Goal: Information Seeking & Learning: Find specific fact

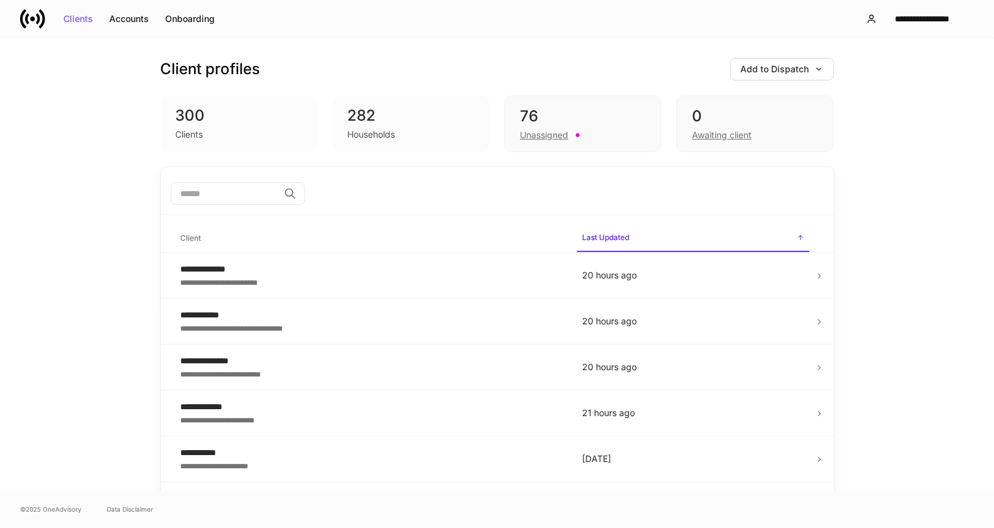
click at [181, 134] on div "Clients" at bounding box center [190, 134] width 28 height 13
click at [224, 188] on input "search" at bounding box center [225, 193] width 108 height 23
click at [79, 22] on div "Clients" at bounding box center [78, 18] width 30 height 9
click at [231, 177] on div "​" at bounding box center [497, 195] width 673 height 40
click at [229, 192] on input "search" at bounding box center [225, 193] width 108 height 23
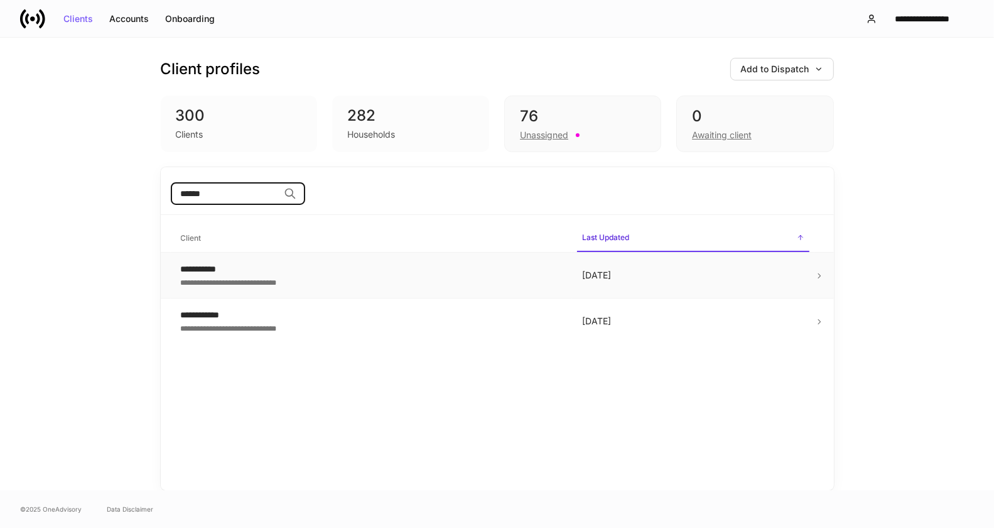
type input "******"
click at [207, 273] on div "**********" at bounding box center [371, 269] width 381 height 13
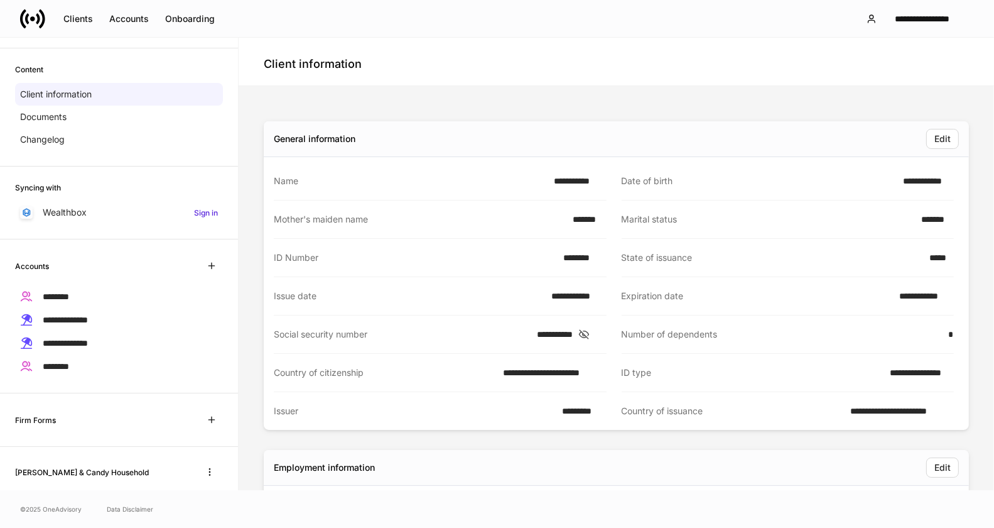
scroll to position [68, 0]
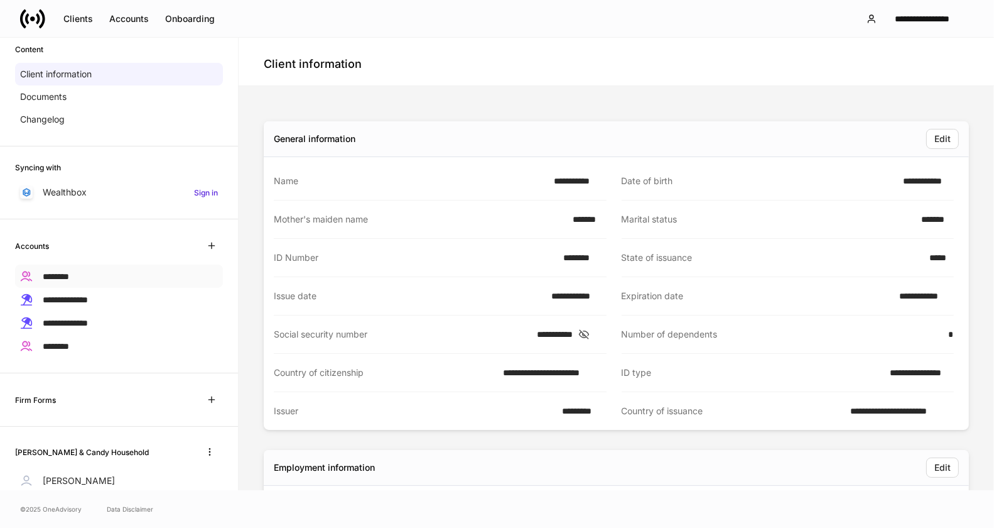
click at [57, 272] on span "********" at bounding box center [56, 276] width 26 height 9
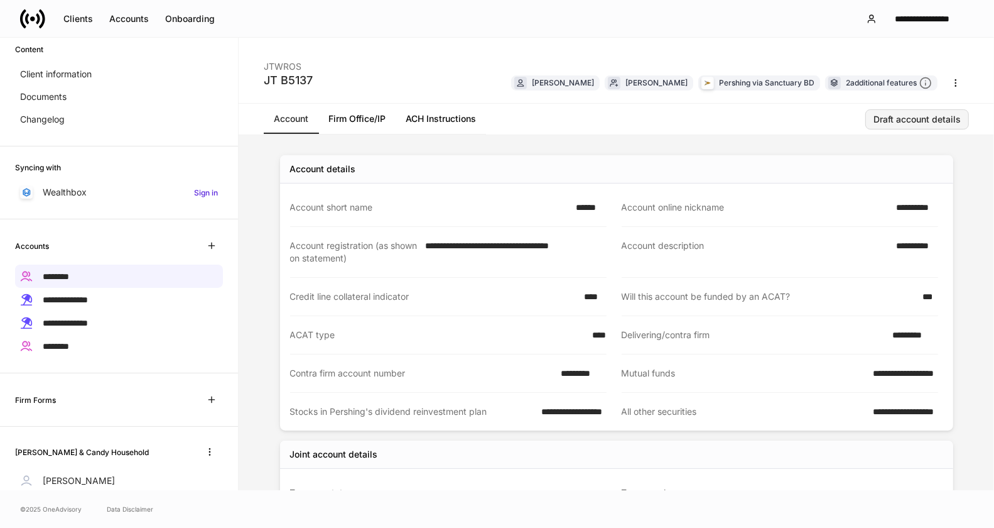
click at [924, 121] on div "Draft account details" at bounding box center [917, 119] width 87 height 9
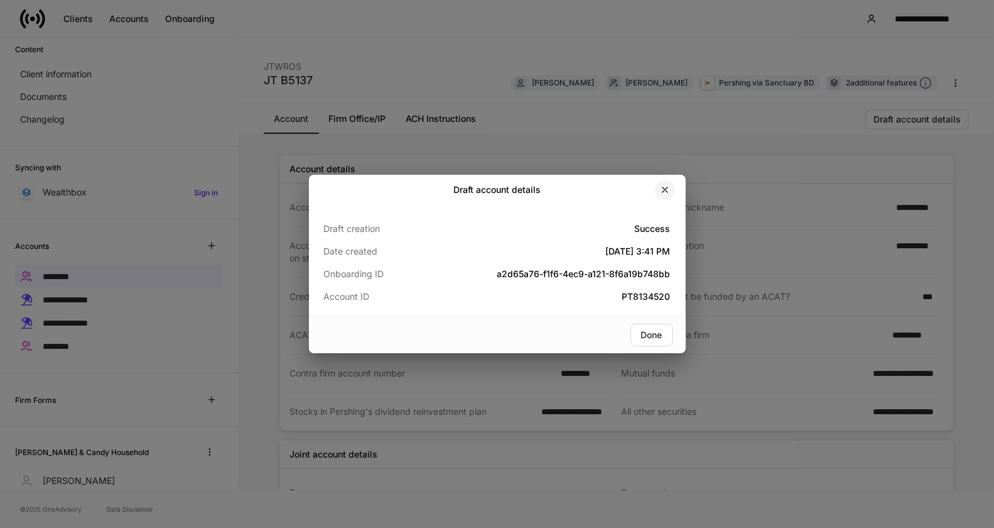
drag, startPoint x: 662, startPoint y: 188, endPoint x: 634, endPoint y: 202, distance: 31.5
click at [662, 188] on icon "button" at bounding box center [665, 190] width 10 height 10
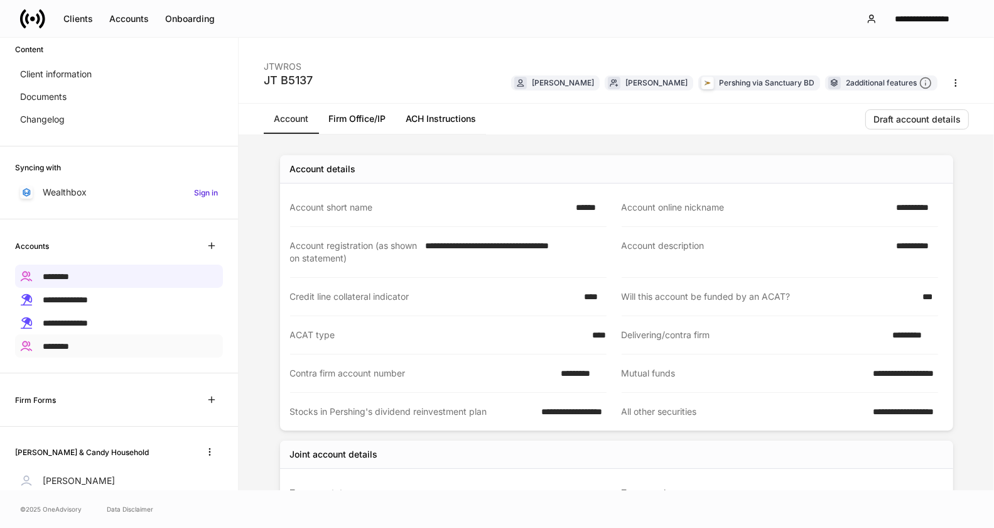
click at [57, 342] on span "********" at bounding box center [56, 346] width 26 height 9
click at [914, 119] on div "Draft account details" at bounding box center [917, 119] width 87 height 9
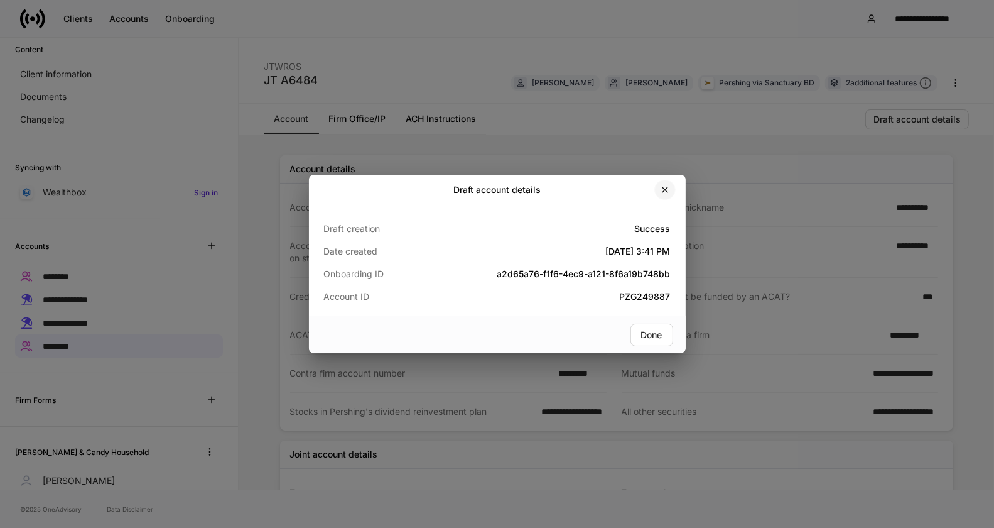
drag, startPoint x: 662, startPoint y: 185, endPoint x: 591, endPoint y: 222, distance: 80.4
click at [662, 185] on icon "button" at bounding box center [665, 190] width 10 height 10
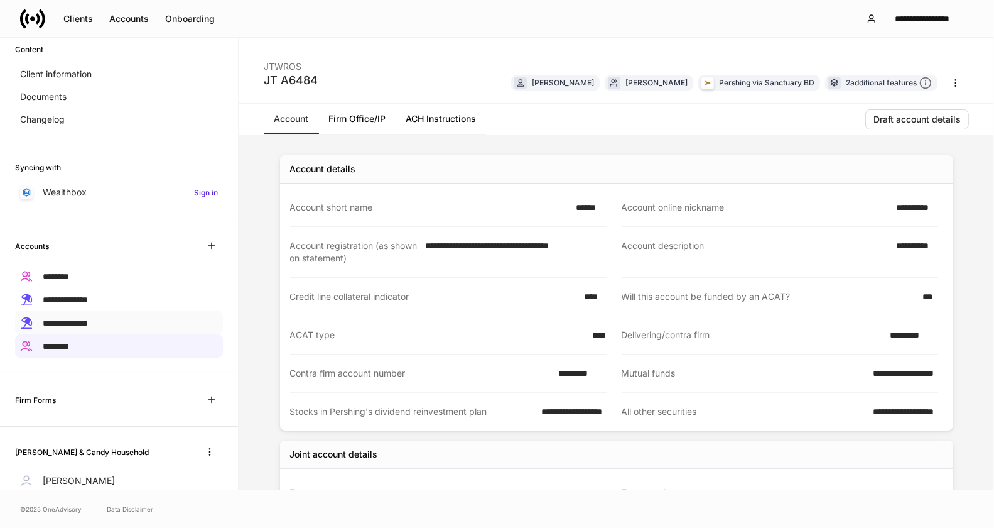
click at [88, 318] on span "**********" at bounding box center [65, 322] width 45 height 9
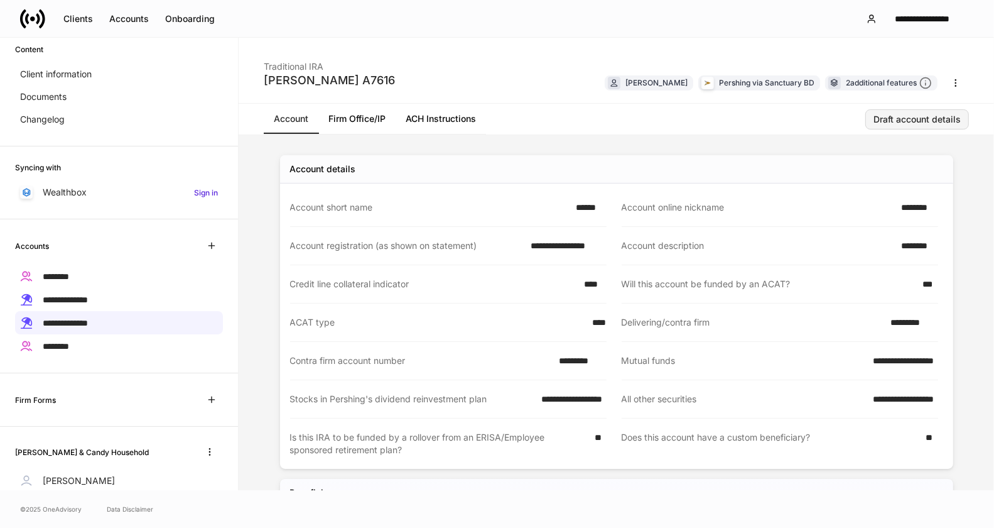
click at [894, 123] on div "Draft account details" at bounding box center [917, 119] width 87 height 9
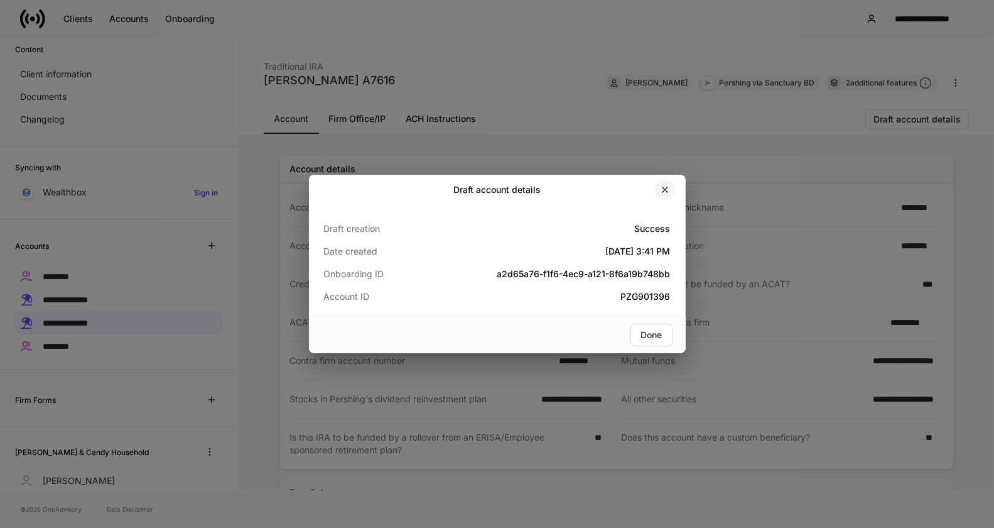
click at [664, 197] on button "button" at bounding box center [665, 190] width 21 height 20
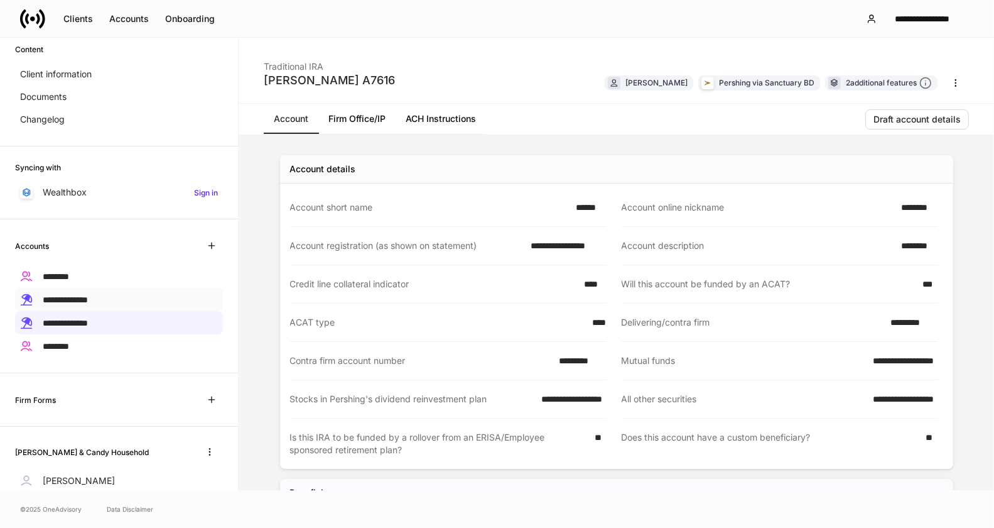
click at [86, 297] on span "**********" at bounding box center [65, 299] width 45 height 9
click at [900, 122] on div "Draft account details" at bounding box center [917, 119] width 87 height 9
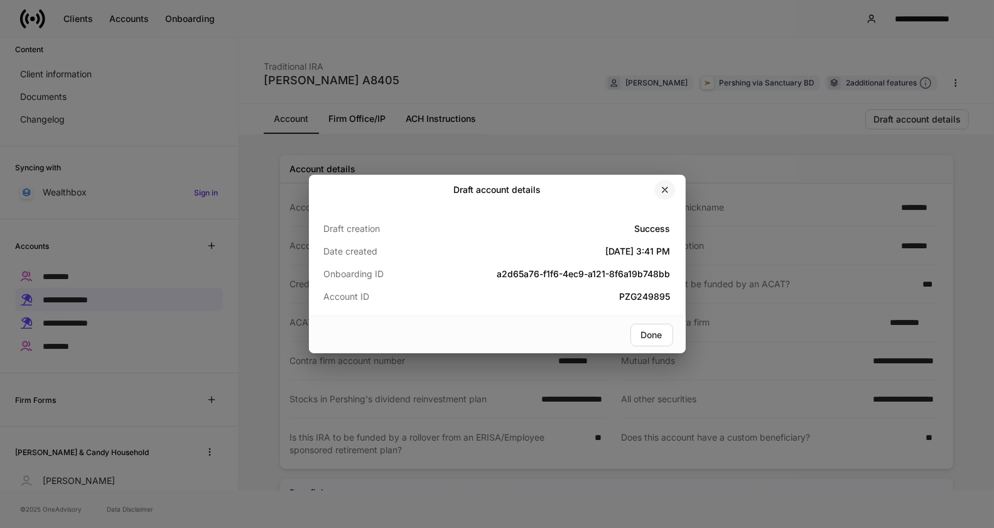
click at [667, 188] on icon "button" at bounding box center [665, 190] width 10 height 10
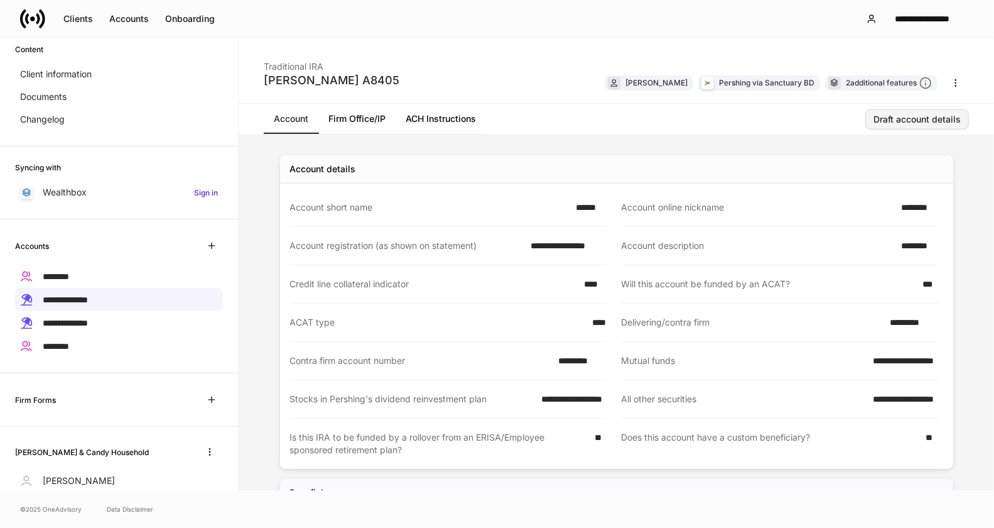
click at [913, 111] on button "Draft account details" at bounding box center [918, 119] width 104 height 20
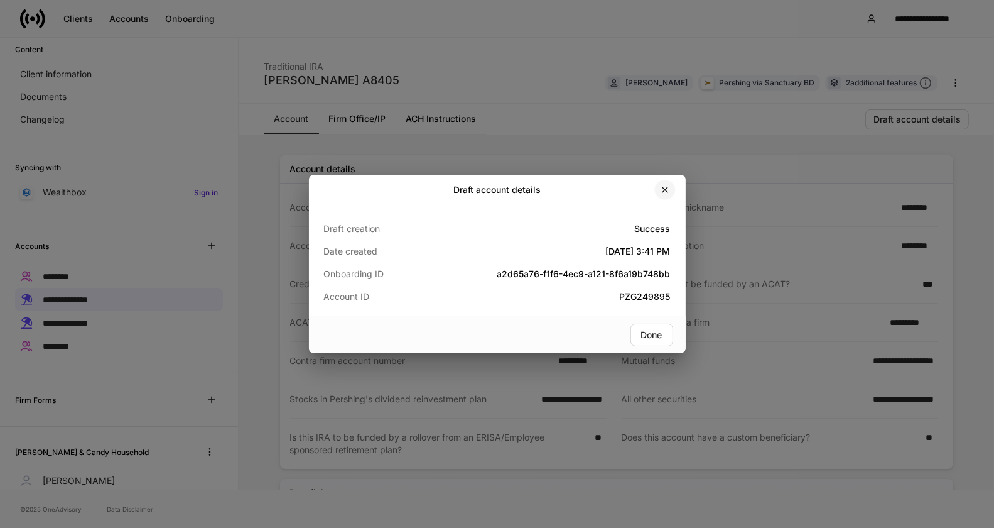
click at [667, 188] on icon "button" at bounding box center [665, 190] width 10 height 10
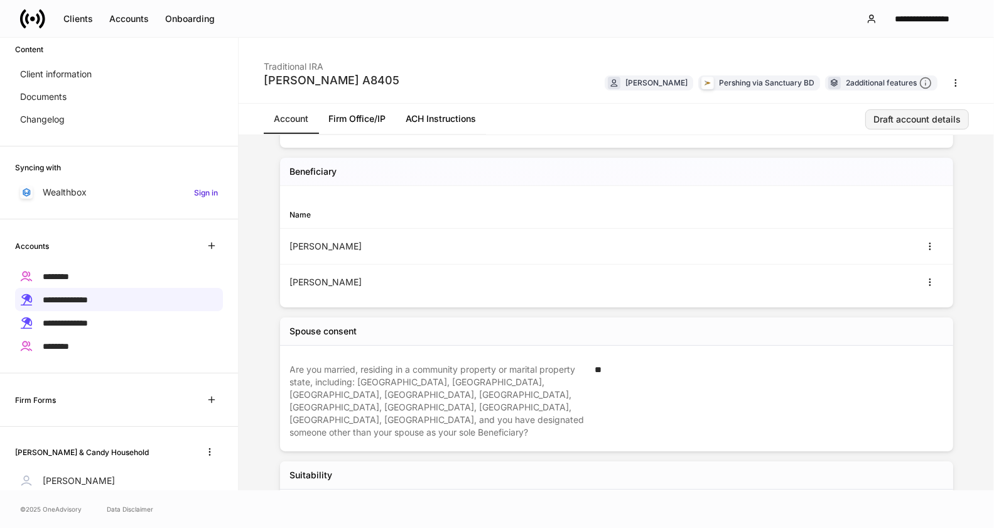
scroll to position [294, 0]
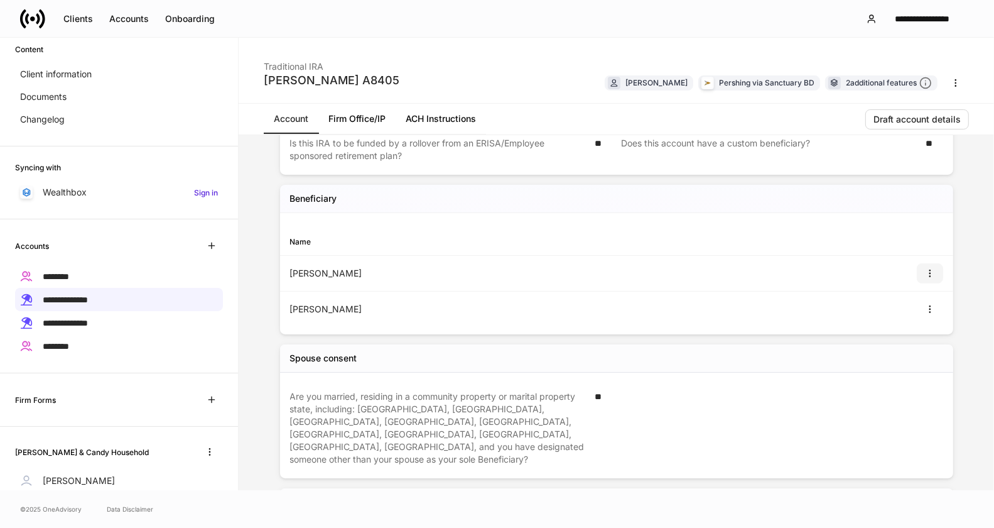
click at [925, 275] on icon "button" at bounding box center [930, 273] width 10 height 10
click at [913, 305] on li "View" at bounding box center [911, 303] width 40 height 20
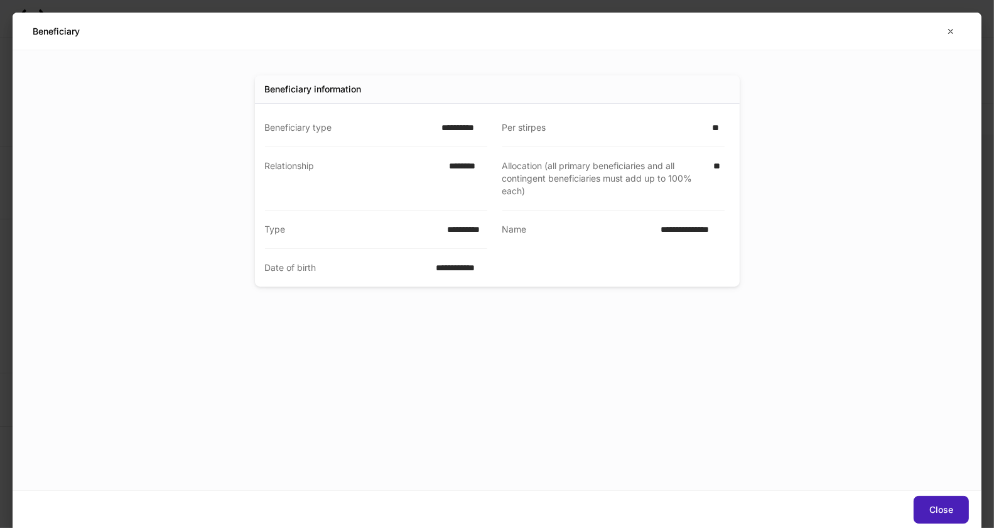
click at [928, 504] on button "Close" at bounding box center [941, 510] width 55 height 28
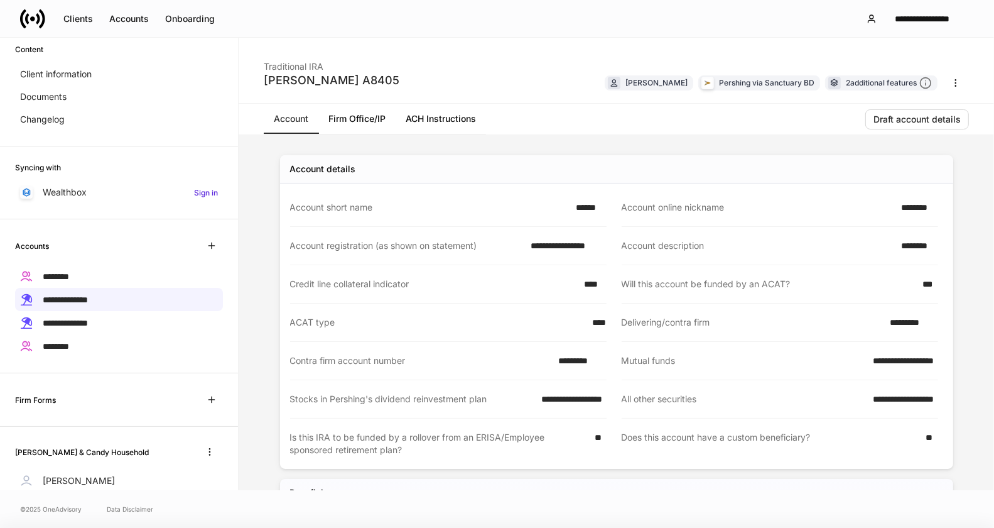
scroll to position [254, 0]
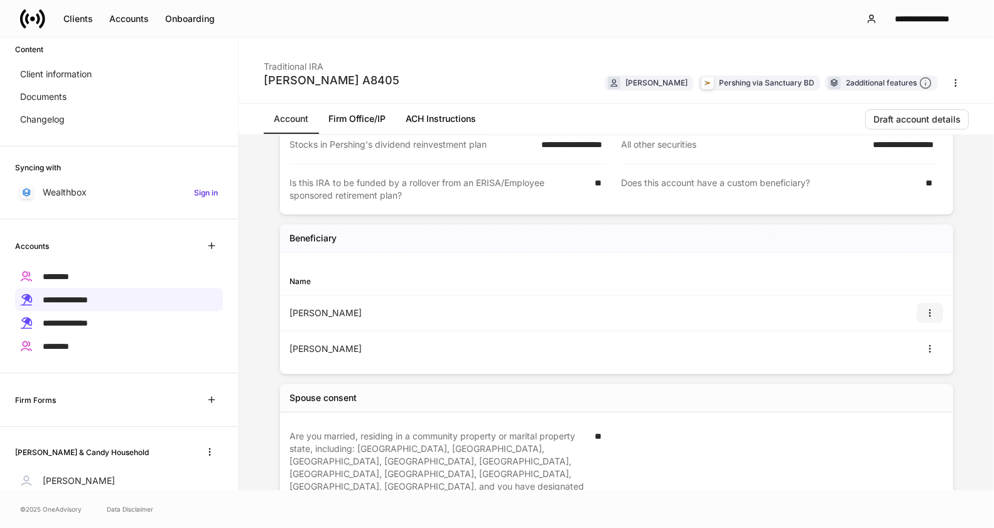
click at [925, 308] on icon "button" at bounding box center [930, 313] width 10 height 10
click at [887, 343] on div "View" at bounding box center [497, 266] width 994 height 523
click at [930, 346] on icon "button" at bounding box center [930, 349] width 1 height 7
click at [908, 376] on li "View" at bounding box center [911, 378] width 40 height 20
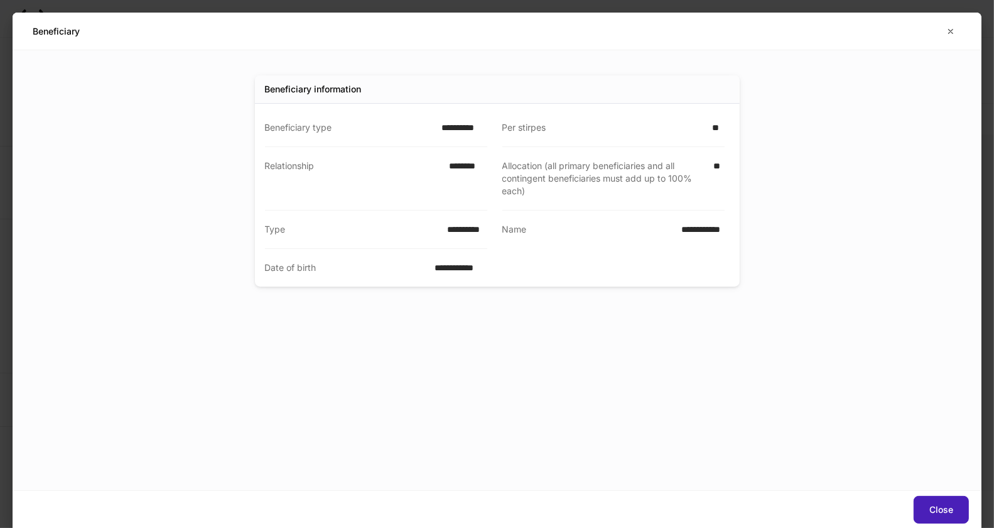
click at [945, 508] on div "Close" at bounding box center [942, 509] width 24 height 9
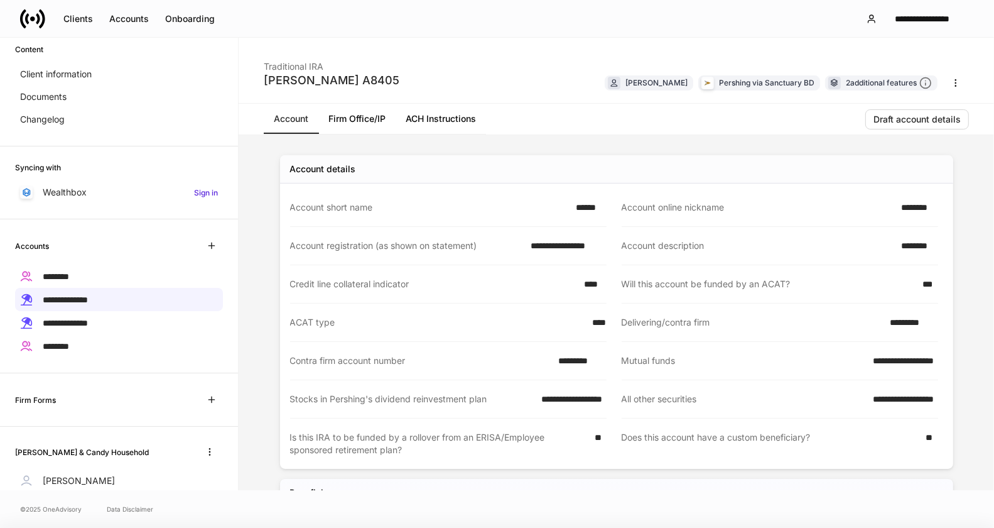
scroll to position [290, 0]
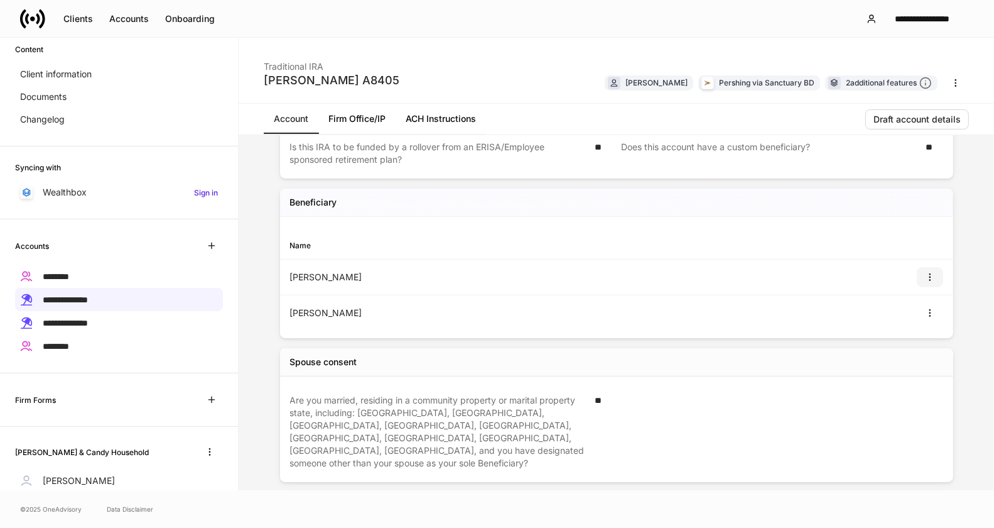
click at [925, 276] on icon "button" at bounding box center [930, 277] width 10 height 10
click at [908, 312] on li "View" at bounding box center [911, 307] width 40 height 20
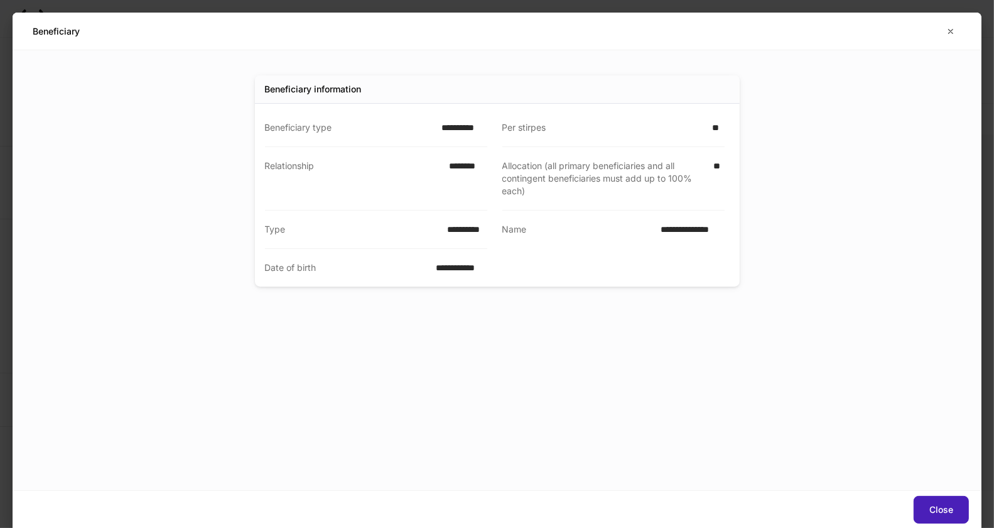
drag, startPoint x: 937, startPoint y: 509, endPoint x: 905, endPoint y: 504, distance: 31.8
click at [936, 509] on div "Close" at bounding box center [942, 509] width 24 height 9
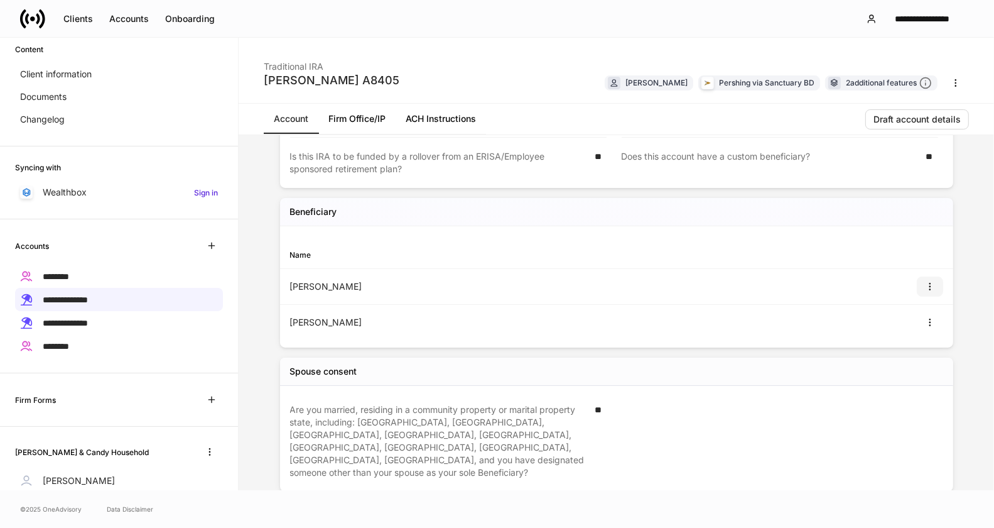
scroll to position [286, 0]
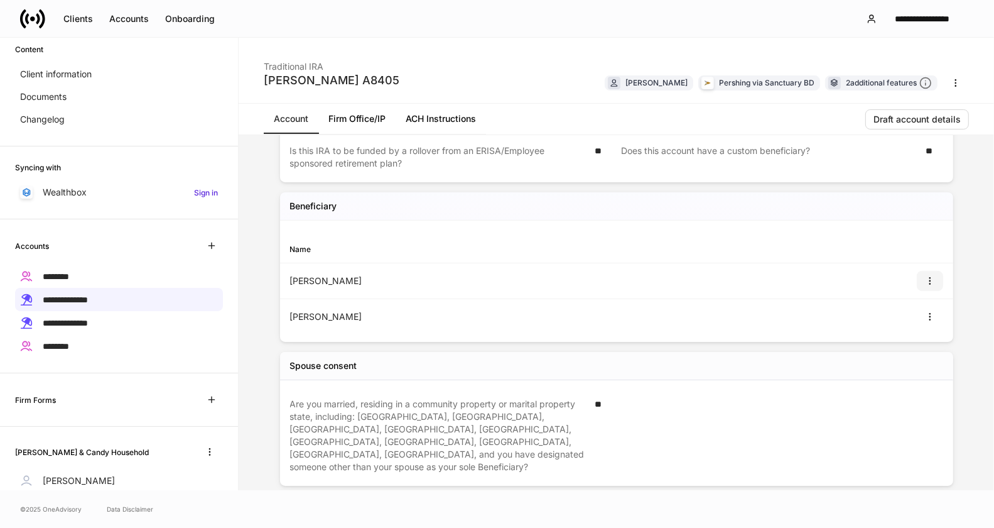
click at [925, 278] on icon "button" at bounding box center [930, 281] width 10 height 10
click at [910, 309] on li "View" at bounding box center [911, 311] width 40 height 20
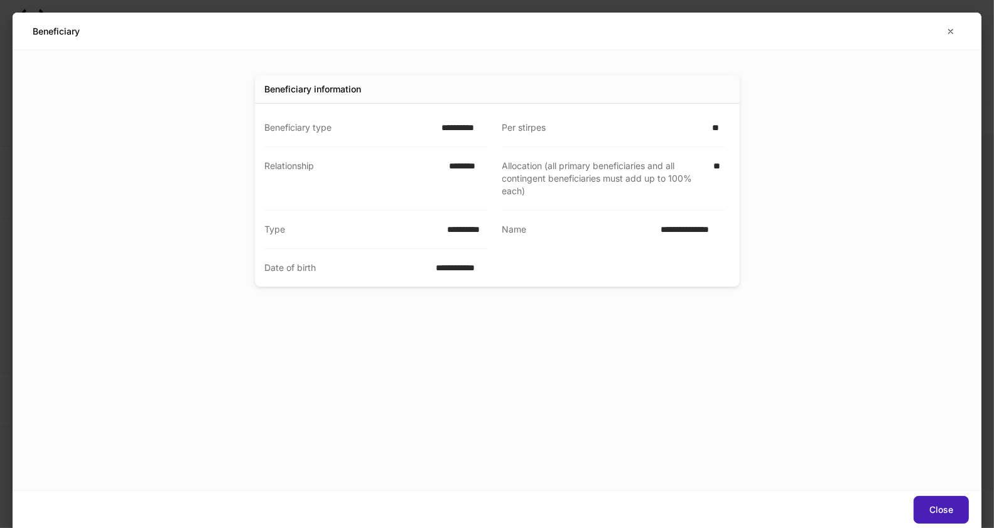
click at [944, 498] on button "Close" at bounding box center [941, 510] width 55 height 28
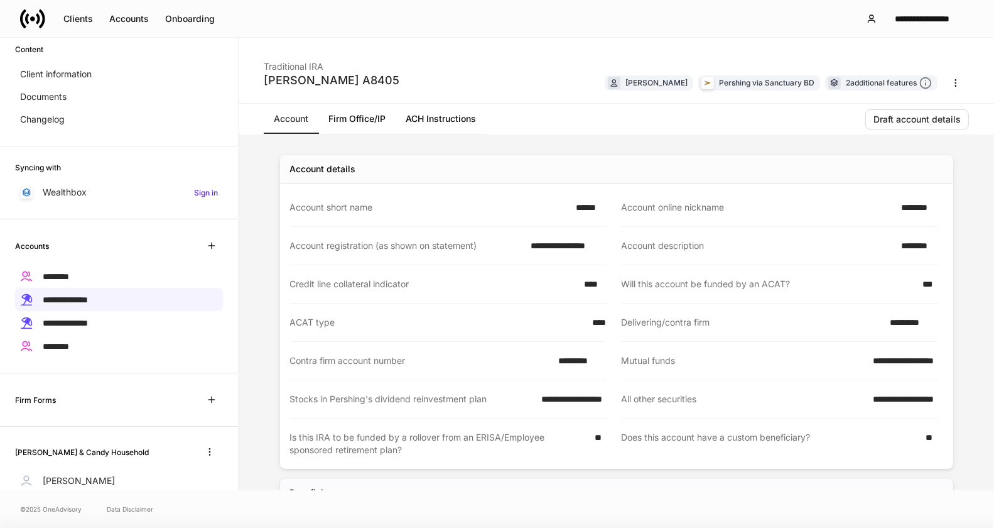
scroll to position [254, 0]
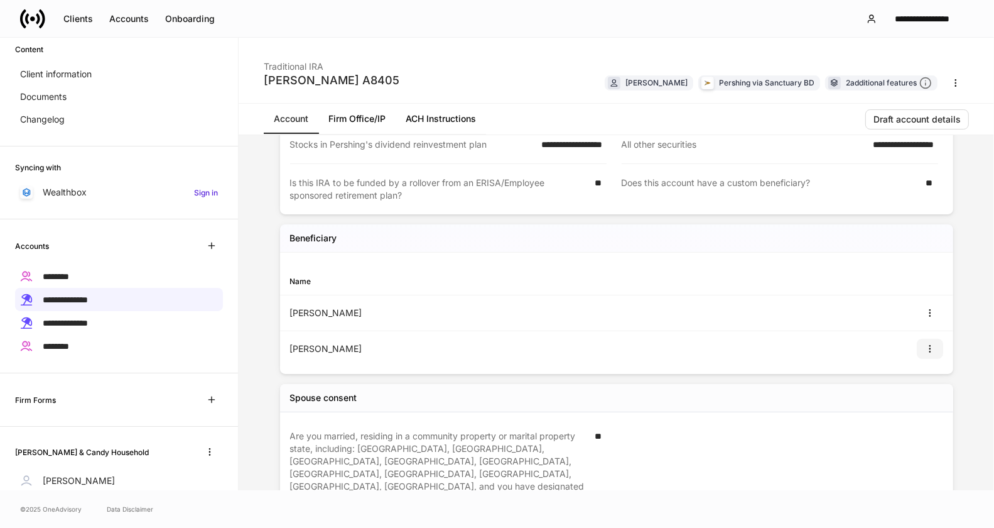
click at [925, 350] on icon "button" at bounding box center [930, 349] width 10 height 10
click at [913, 374] on li "View" at bounding box center [911, 378] width 40 height 20
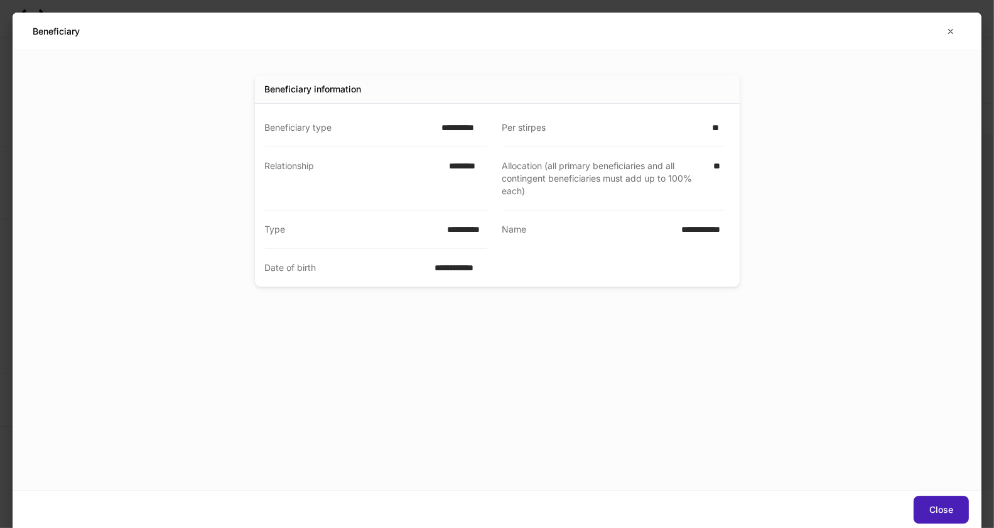
drag, startPoint x: 950, startPoint y: 506, endPoint x: 940, endPoint y: 504, distance: 11.0
click at [950, 506] on div "Close" at bounding box center [942, 509] width 24 height 9
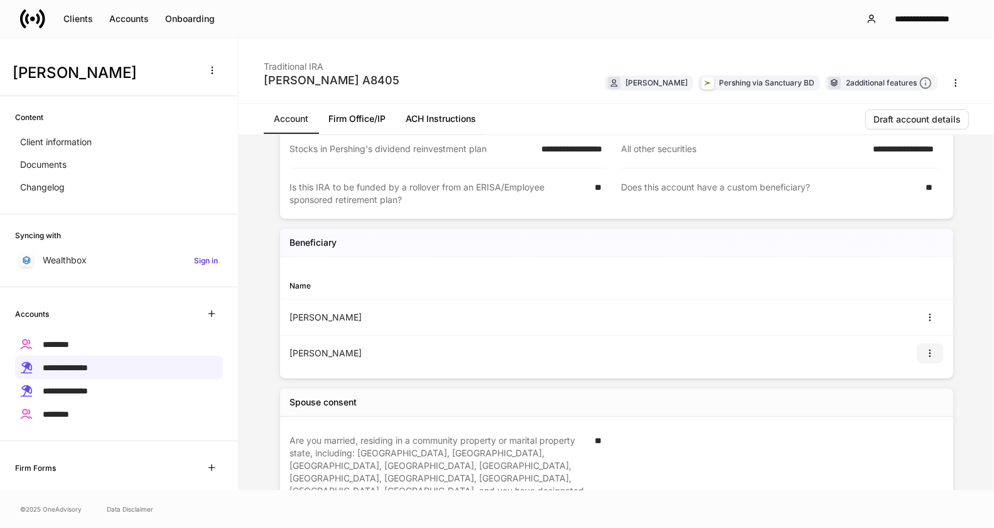
scroll to position [241, 0]
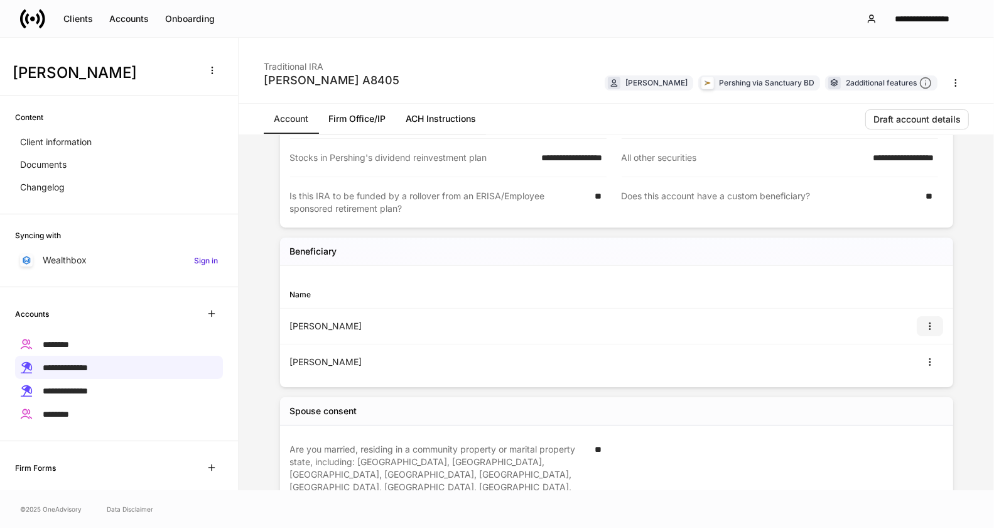
click at [925, 324] on icon "button" at bounding box center [930, 326] width 10 height 10
click at [905, 354] on li "View" at bounding box center [911, 356] width 40 height 20
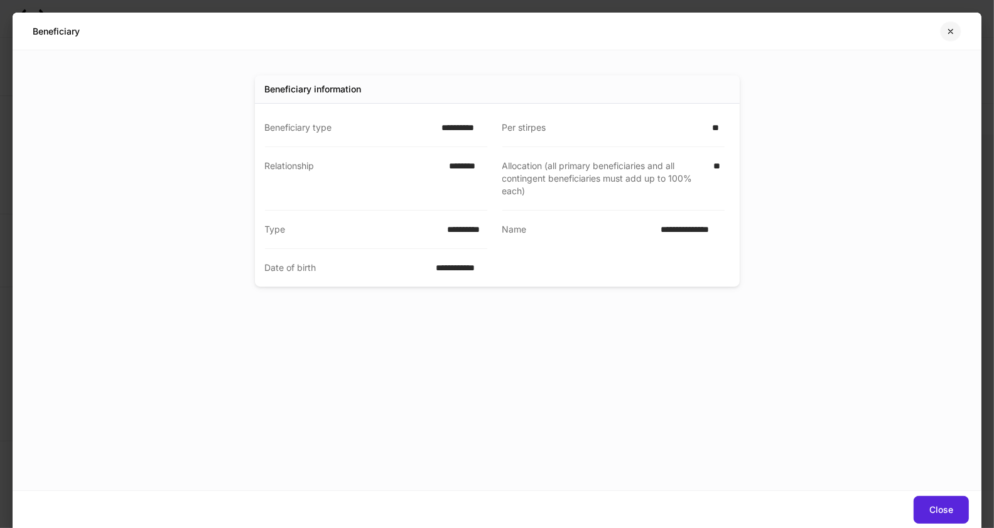
click at [951, 36] on button "button" at bounding box center [950, 31] width 21 height 20
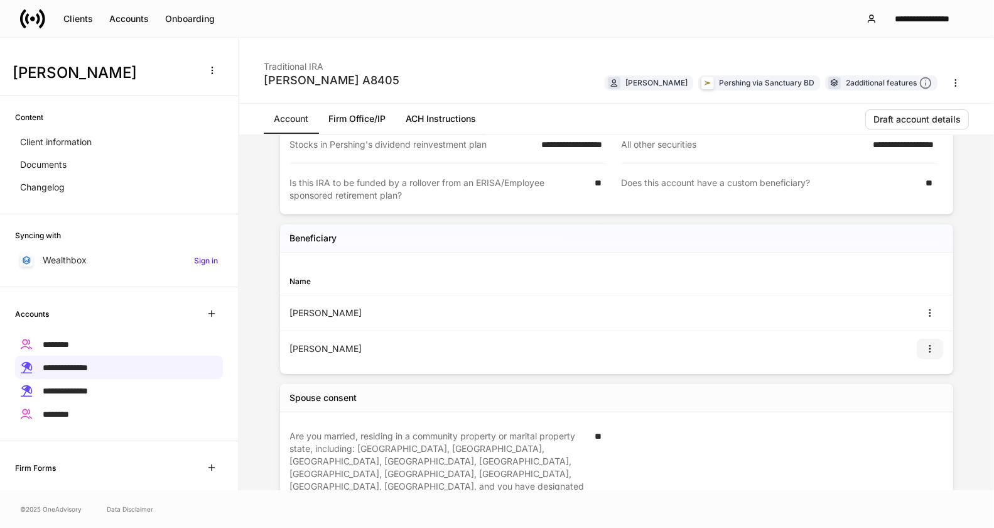
click at [925, 349] on icon "button" at bounding box center [930, 349] width 10 height 10
click at [904, 379] on li "View" at bounding box center [911, 378] width 40 height 20
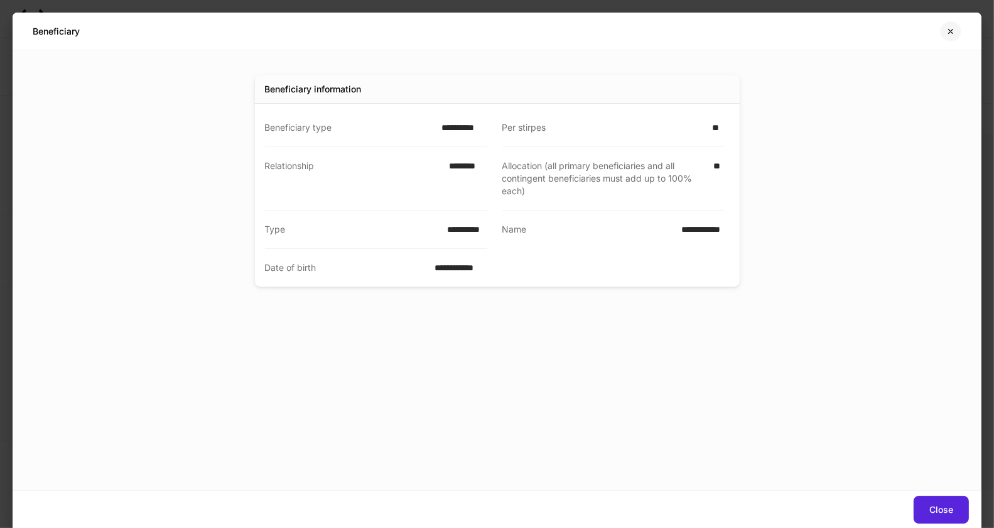
click at [958, 31] on button "button" at bounding box center [950, 31] width 21 height 20
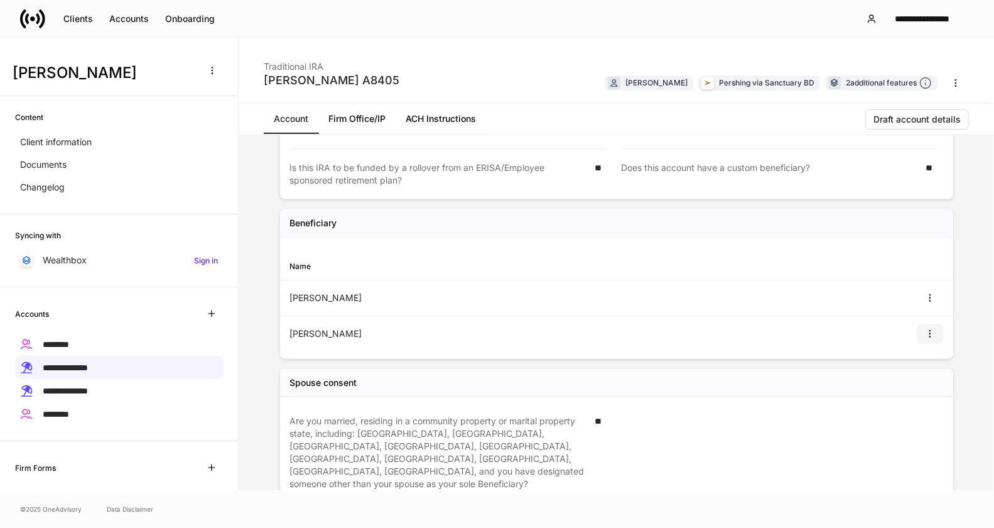
scroll to position [264, 0]
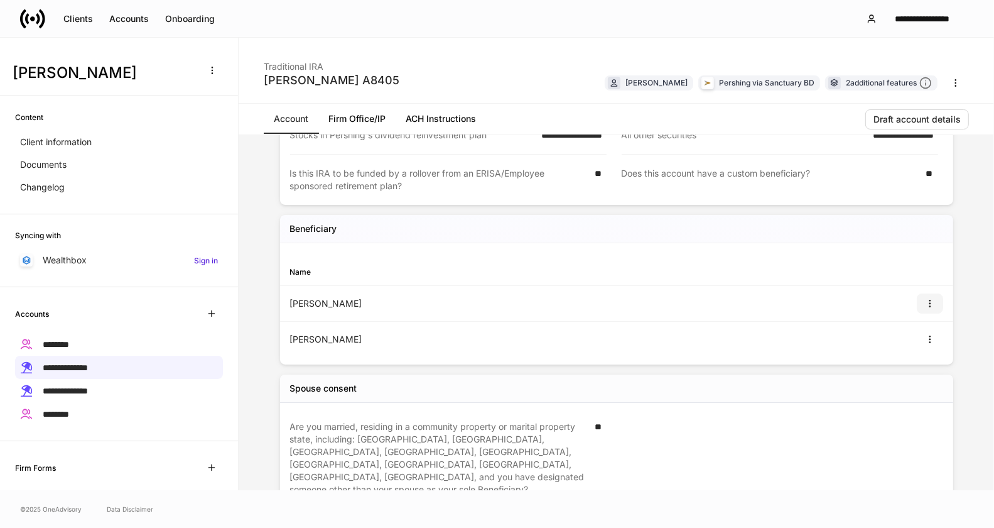
click at [930, 303] on icon "button" at bounding box center [930, 303] width 1 height 7
click at [906, 339] on li "View" at bounding box center [911, 333] width 40 height 20
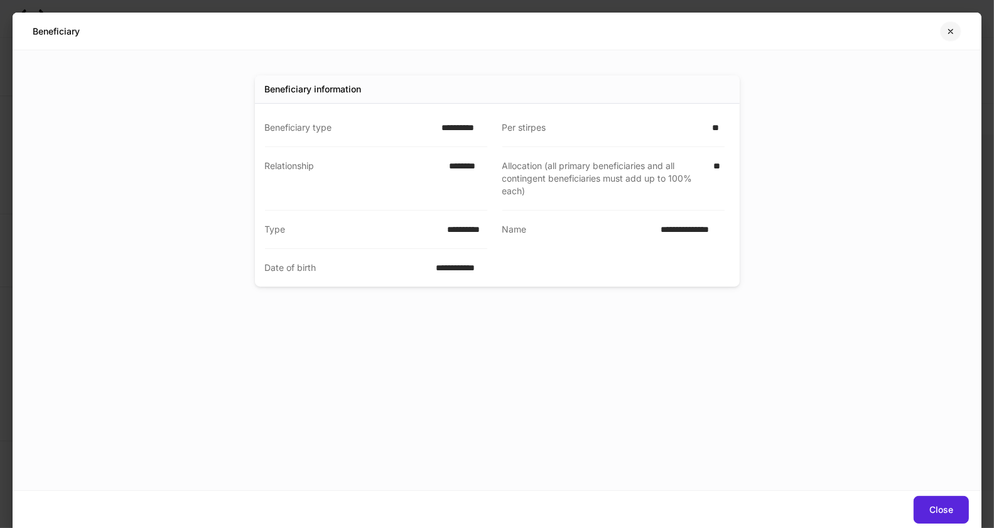
click at [953, 30] on icon "button" at bounding box center [951, 31] width 4 height 4
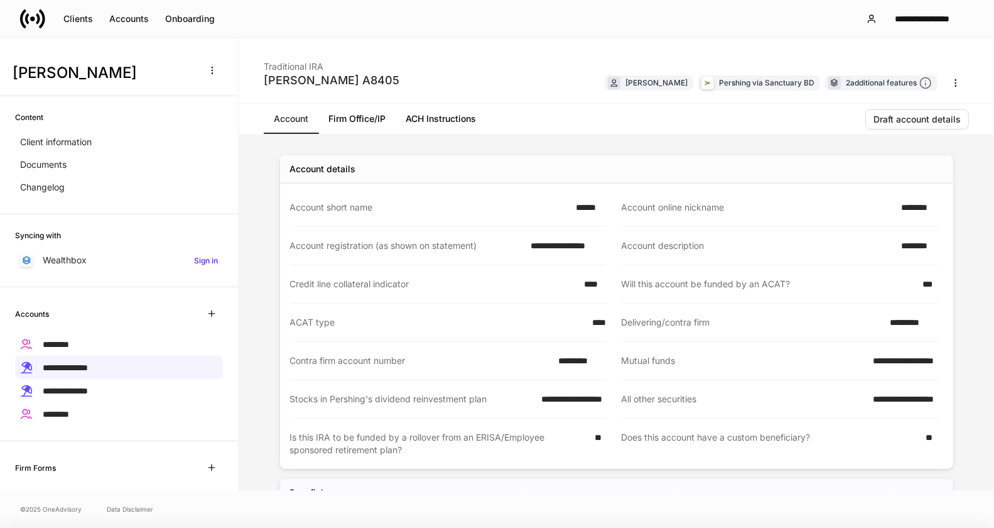
scroll to position [254, 0]
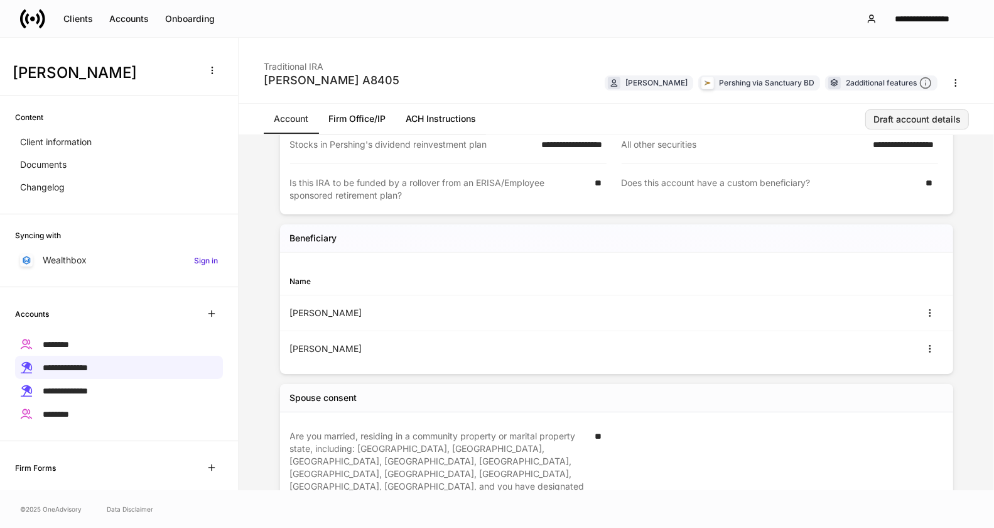
click at [939, 121] on div "Draft account details" at bounding box center [917, 119] width 87 height 9
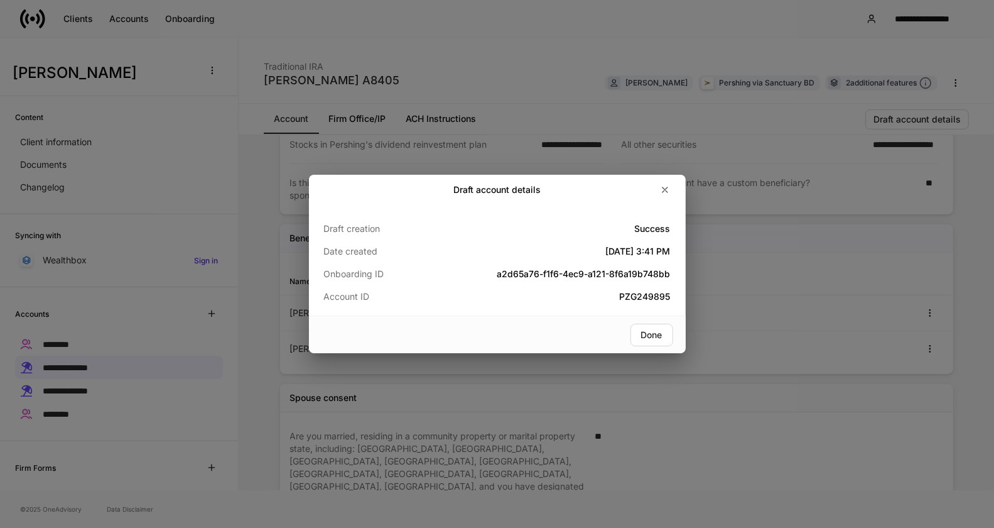
click at [643, 295] on h5 "PZG249895" at bounding box center [555, 296] width 231 height 13
copy h5 "PZG249895"
click at [662, 187] on icon "button" at bounding box center [665, 190] width 10 height 10
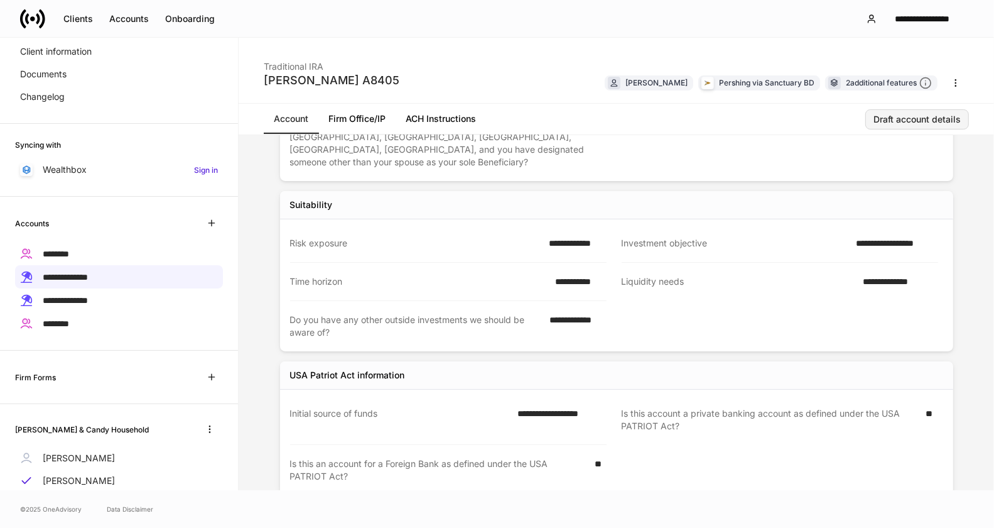
scroll to position [126, 0]
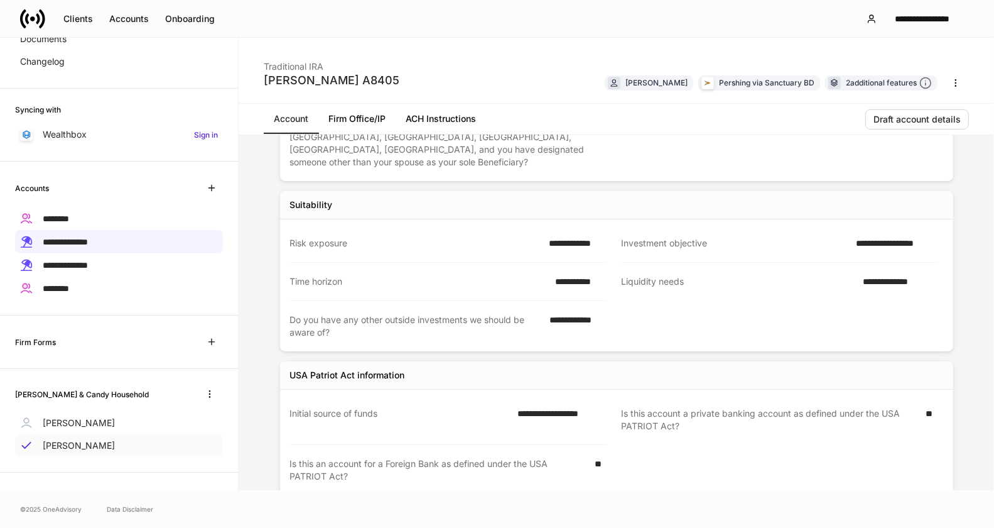
click at [73, 439] on p "[PERSON_NAME]" at bounding box center [79, 445] width 72 height 13
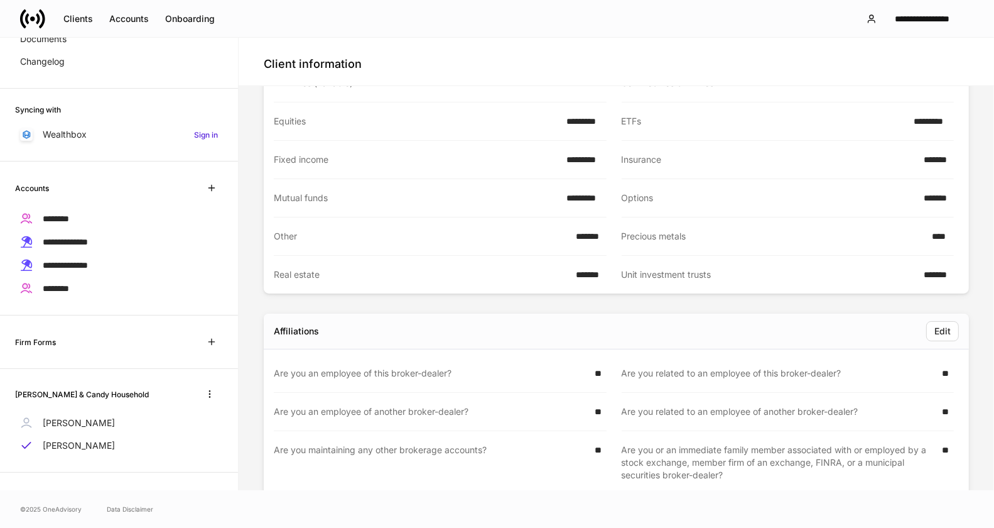
scroll to position [1760, 0]
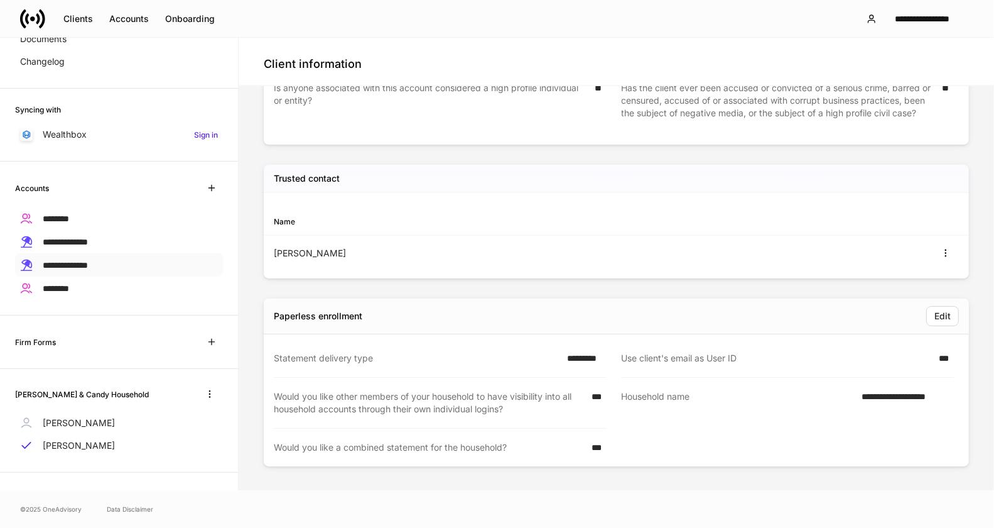
drag, startPoint x: 96, startPoint y: 264, endPoint x: 139, endPoint y: 258, distance: 43.8
click at [88, 264] on span "**********" at bounding box center [65, 265] width 45 height 9
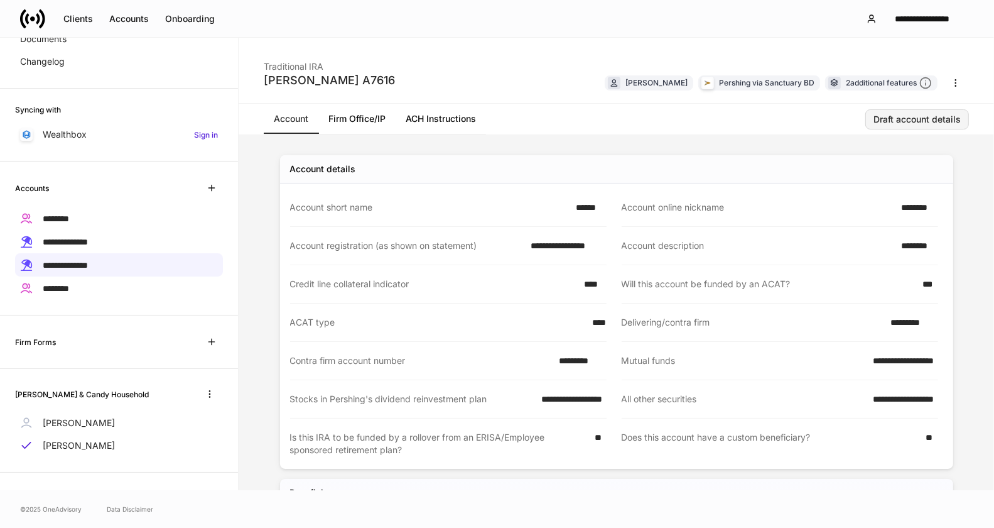
click at [922, 121] on div "Draft account details" at bounding box center [917, 119] width 87 height 9
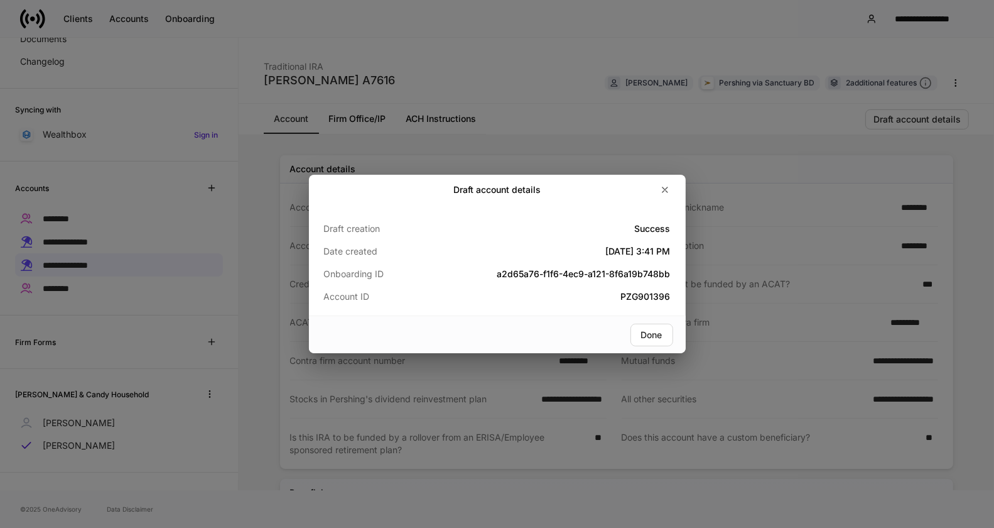
click at [656, 182] on div at bounding box center [608, 190] width 135 height 20
drag, startPoint x: 663, startPoint y: 186, endPoint x: 646, endPoint y: 191, distance: 17.7
click at [662, 186] on icon "button" at bounding box center [665, 190] width 10 height 10
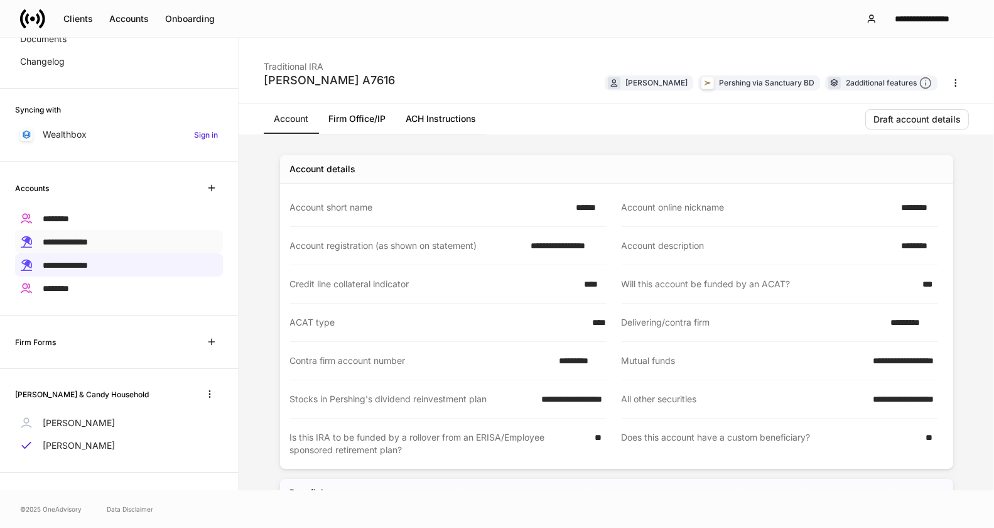
click at [88, 237] on span "**********" at bounding box center [65, 241] width 45 height 9
click at [888, 120] on div "Draft account details" at bounding box center [917, 119] width 87 height 9
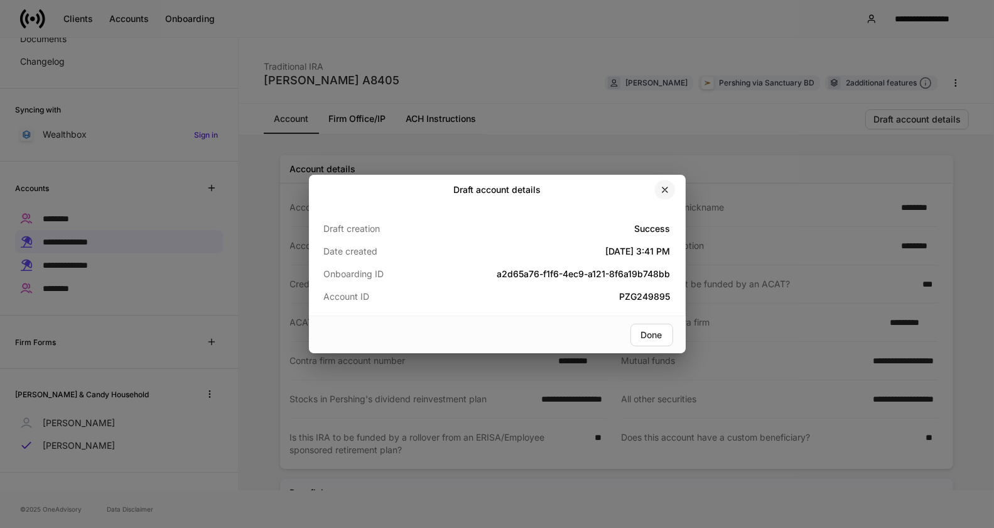
drag, startPoint x: 664, startPoint y: 190, endPoint x: 792, endPoint y: 188, distance: 128.2
click at [663, 190] on icon "button" at bounding box center [665, 189] width 5 height 5
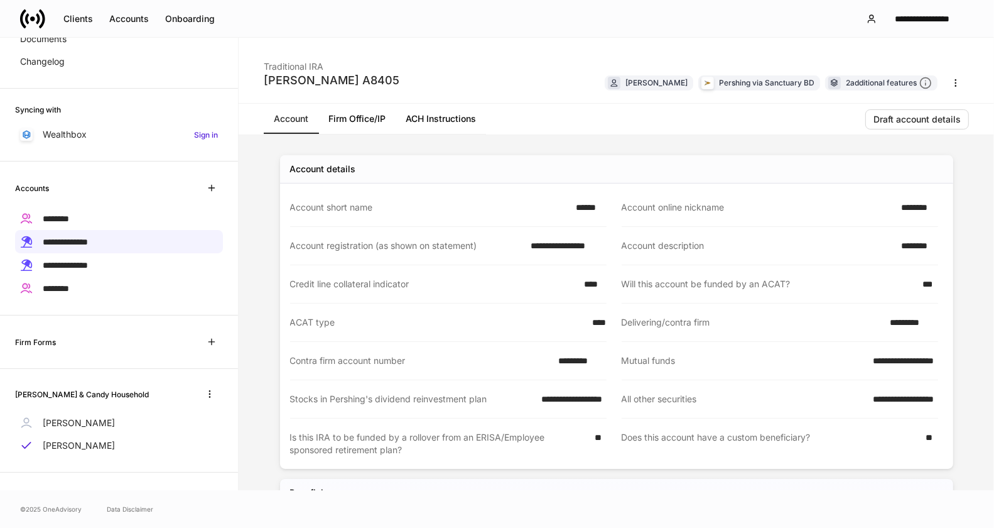
click at [574, 361] on div "*********" at bounding box center [578, 360] width 55 height 13
drag, startPoint x: 234, startPoint y: 379, endPoint x: 230, endPoint y: 398, distance: 19.8
click at [230, 398] on div "**********" at bounding box center [119, 264] width 239 height 452
click at [88, 237] on span "**********" at bounding box center [65, 241] width 45 height 9
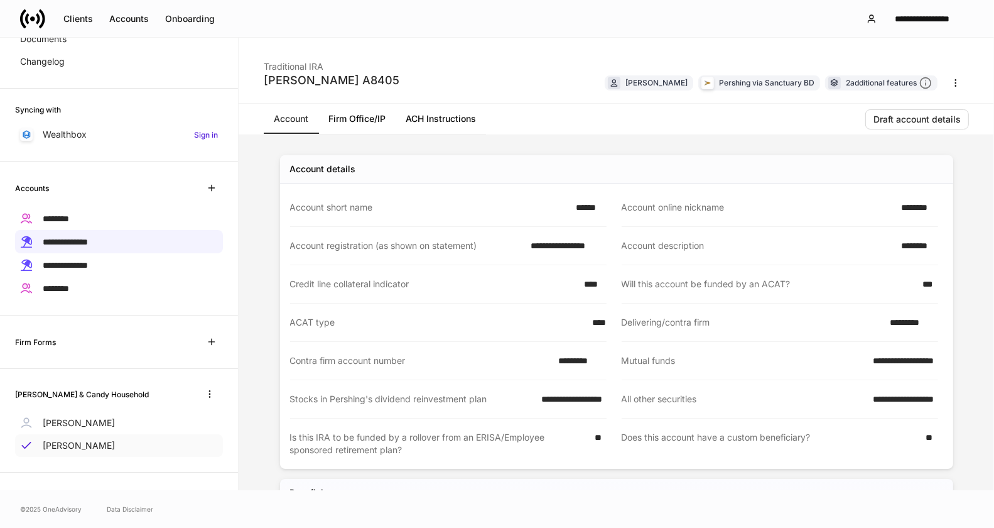
click at [60, 441] on p "[PERSON_NAME]" at bounding box center [79, 445] width 72 height 13
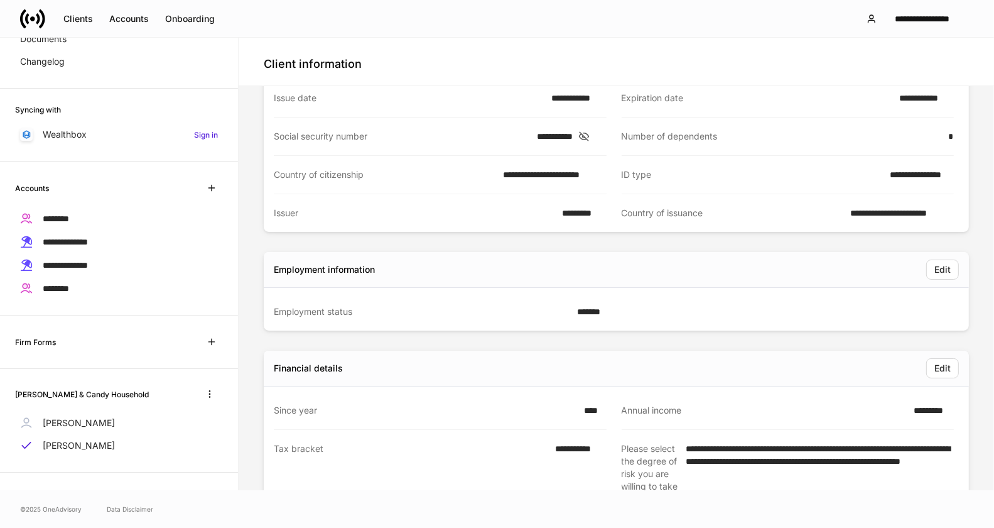
scroll to position [201, 0]
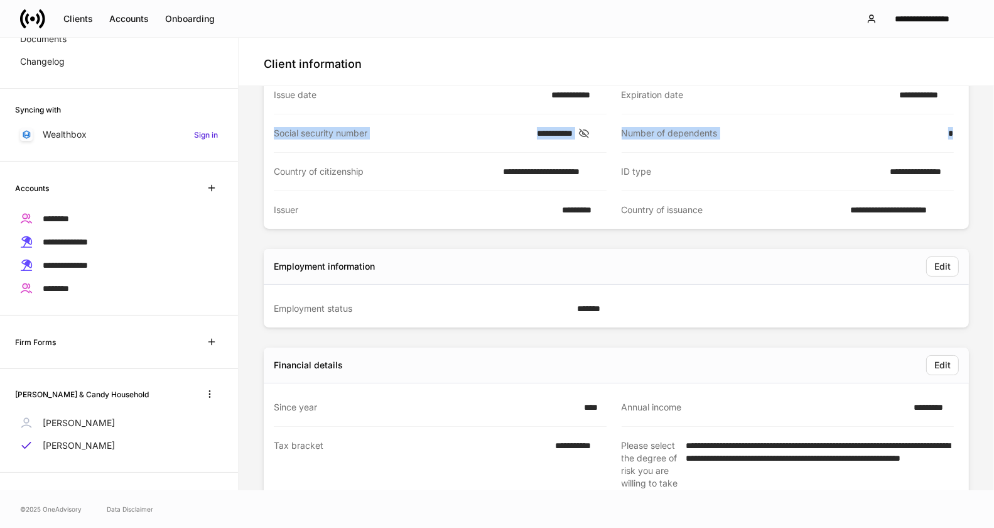
drag, startPoint x: 978, startPoint y: 121, endPoint x: 981, endPoint y: 90, distance: 30.3
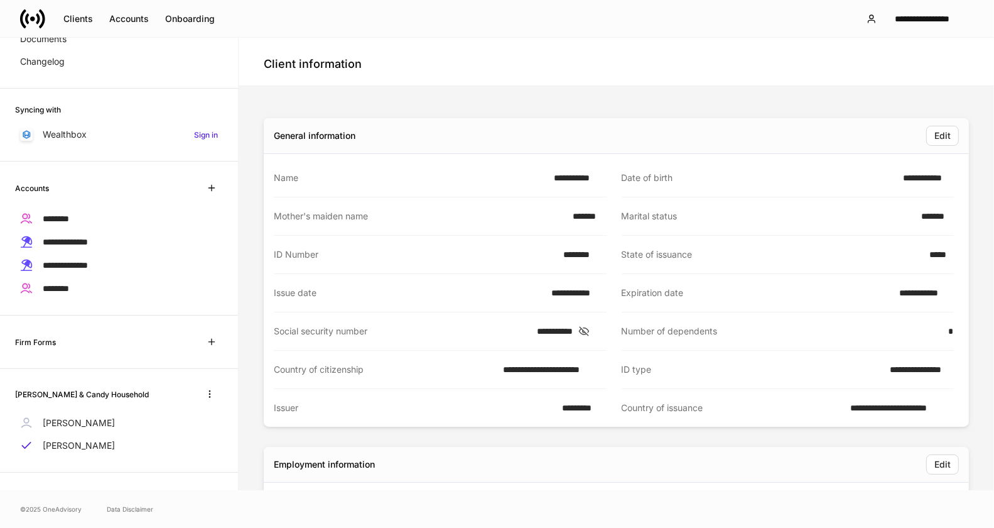
scroll to position [0, 0]
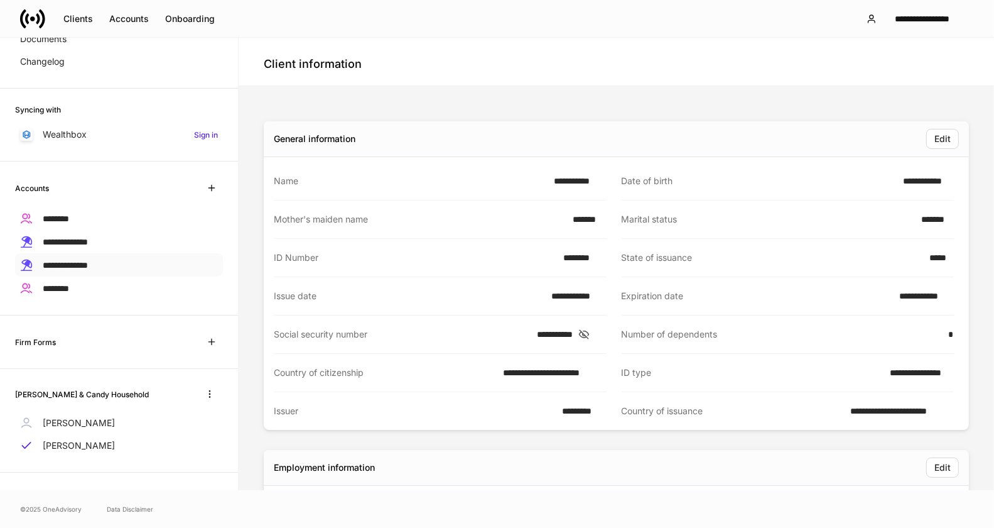
click at [88, 266] on span "**********" at bounding box center [65, 265] width 45 height 9
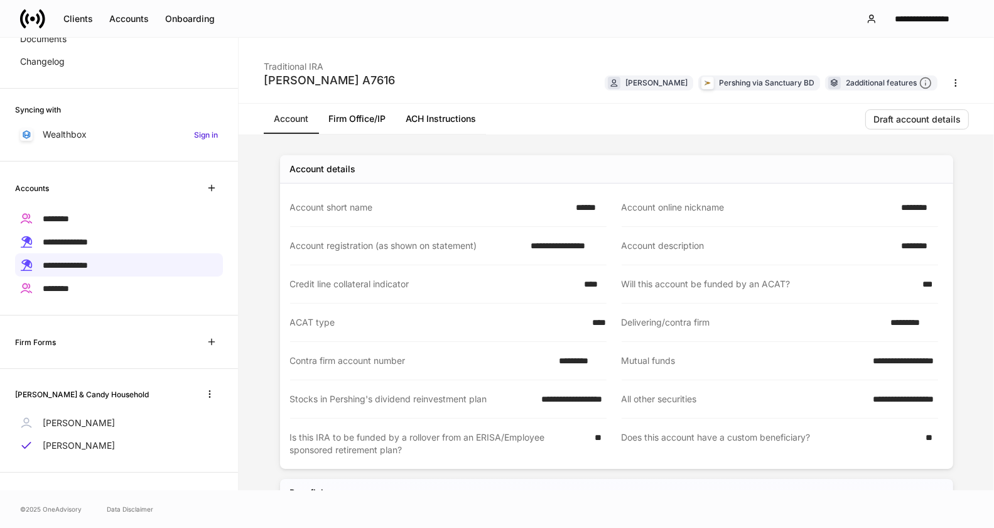
click at [379, 113] on link "Firm Office/IP" at bounding box center [356, 119] width 77 height 30
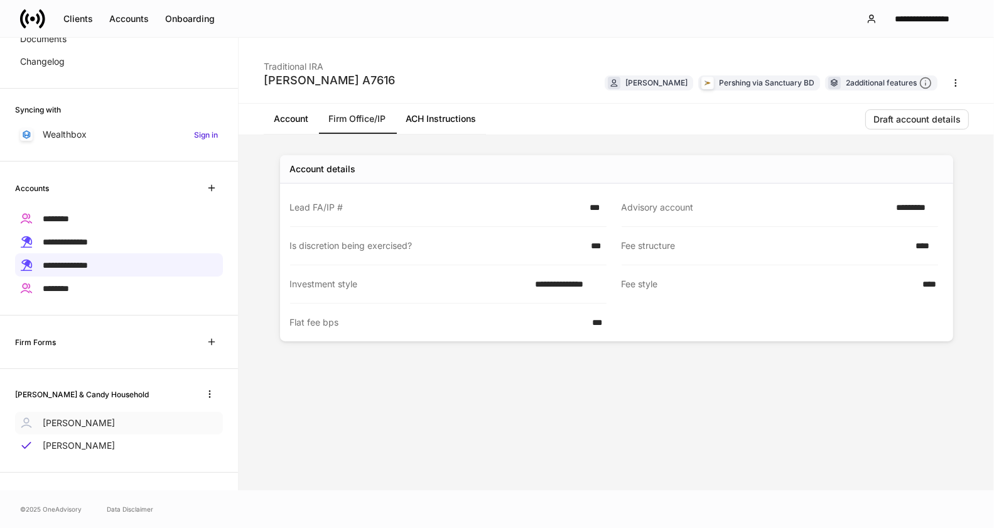
click at [48, 422] on p "[PERSON_NAME]" at bounding box center [79, 422] width 72 height 13
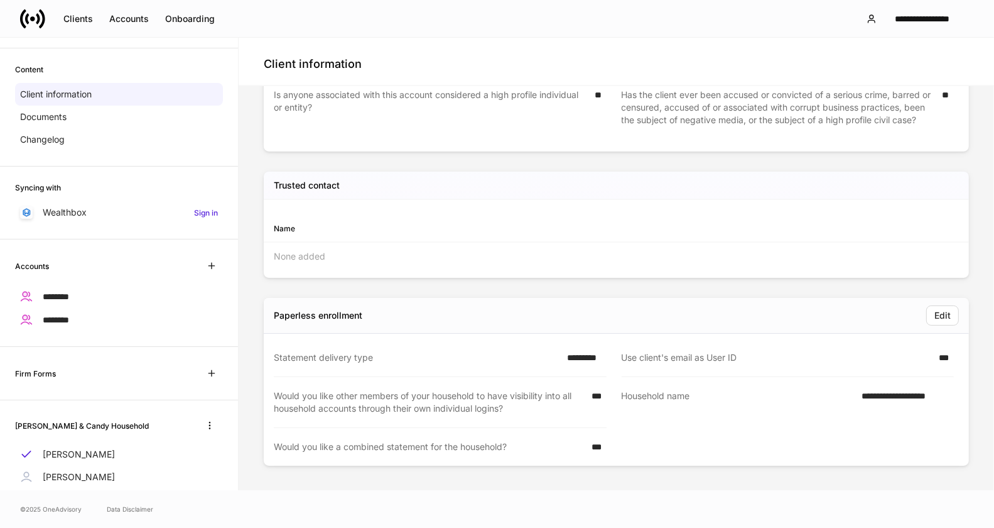
scroll to position [80, 0]
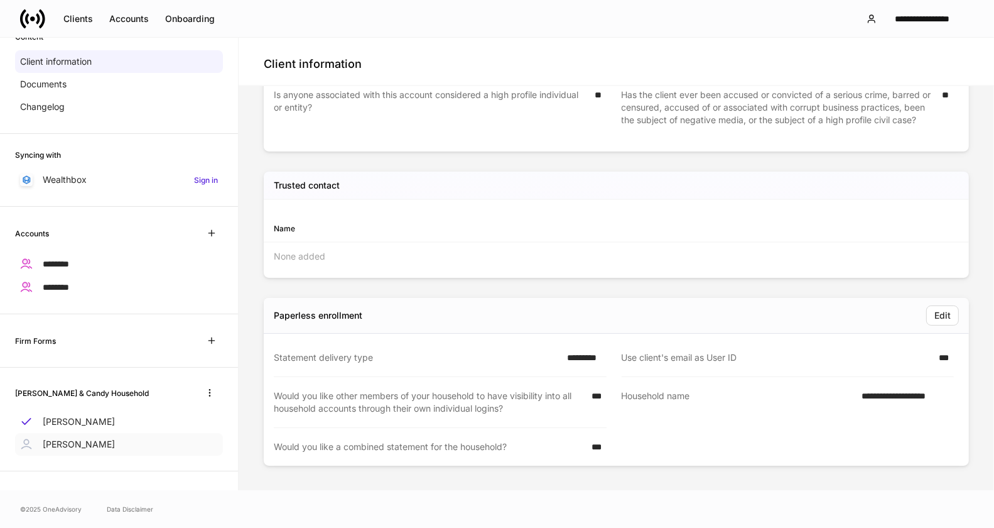
drag, startPoint x: 88, startPoint y: 420, endPoint x: 87, endPoint y: 436, distance: 16.3
click at [87, 420] on p "[PERSON_NAME]" at bounding box center [79, 421] width 72 height 13
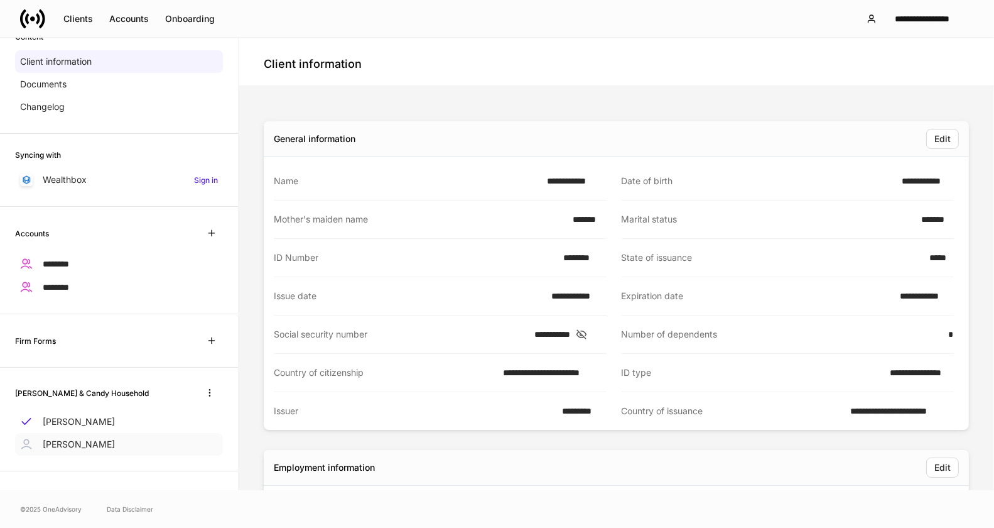
click at [87, 438] on p "[PERSON_NAME]" at bounding box center [79, 444] width 72 height 13
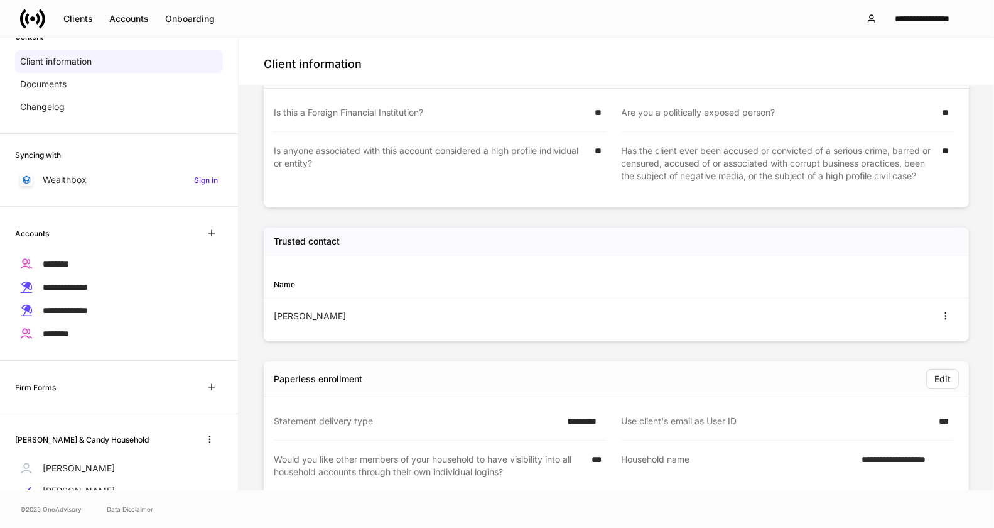
scroll to position [1760, 0]
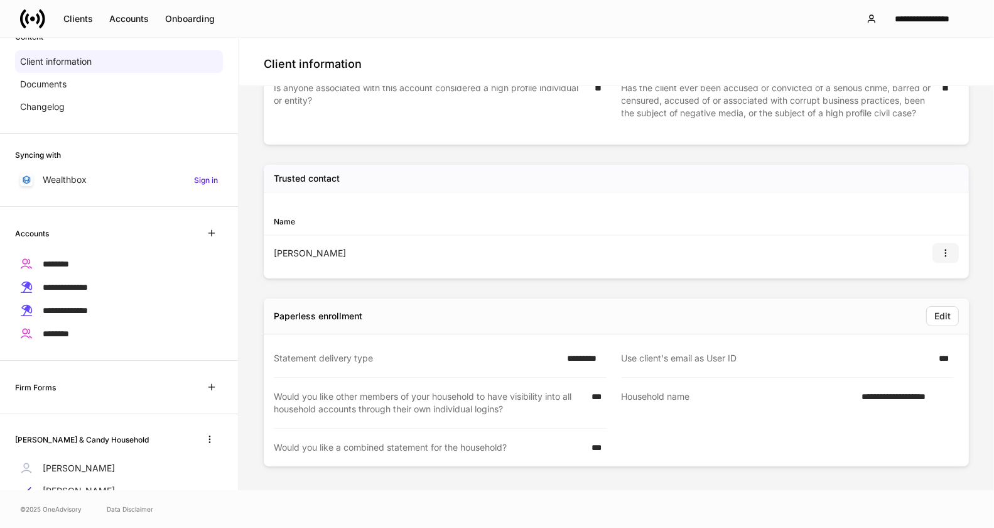
click at [941, 250] on icon "button" at bounding box center [946, 253] width 10 height 10
click at [924, 252] on div at bounding box center [497, 264] width 994 height 528
click at [941, 252] on icon "button" at bounding box center [946, 253] width 10 height 10
drag, startPoint x: 933, startPoint y: 281, endPoint x: 769, endPoint y: 284, distance: 164.0
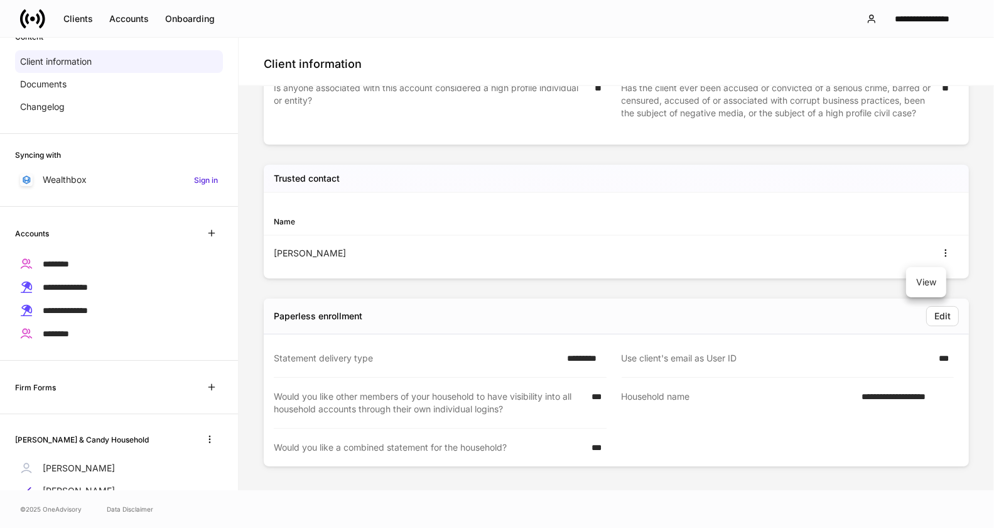
click at [932, 281] on li "View" at bounding box center [926, 282] width 40 height 20
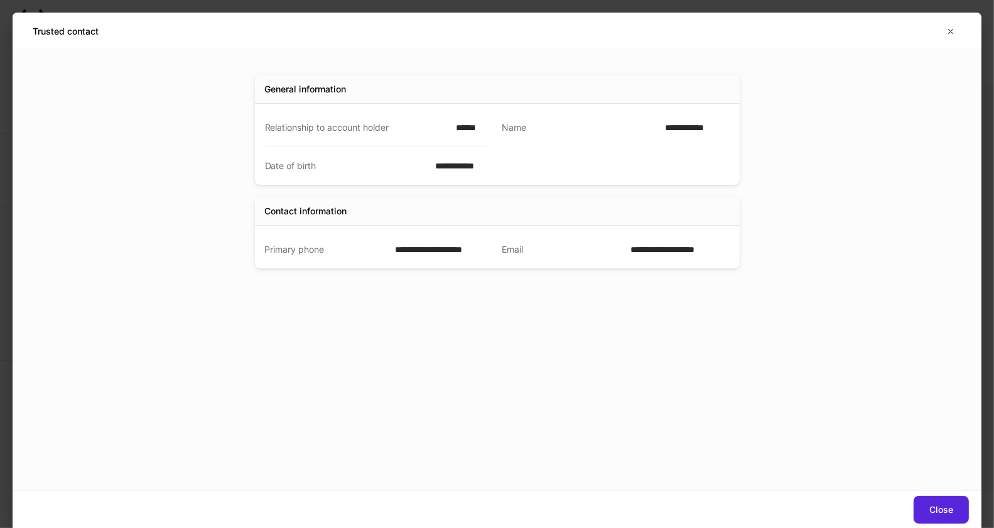
drag, startPoint x: 827, startPoint y: 385, endPoint x: 851, endPoint y: 387, distance: 23.3
click at [827, 385] on div "**********" at bounding box center [497, 270] width 969 height 440
drag, startPoint x: 954, startPoint y: 33, endPoint x: 862, endPoint y: 83, distance: 104.6
click at [954, 33] on icon "button" at bounding box center [951, 31] width 4 height 4
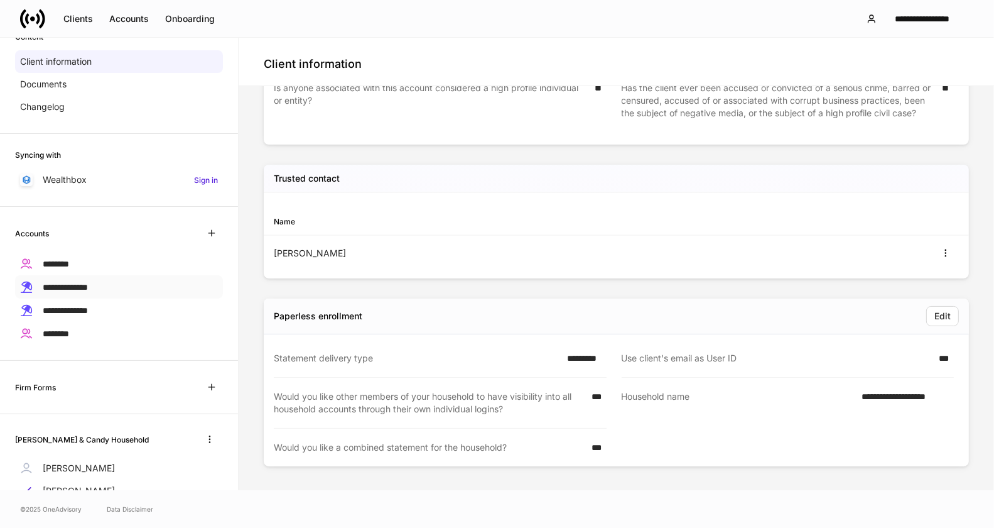
click at [88, 285] on span "**********" at bounding box center [65, 287] width 45 height 9
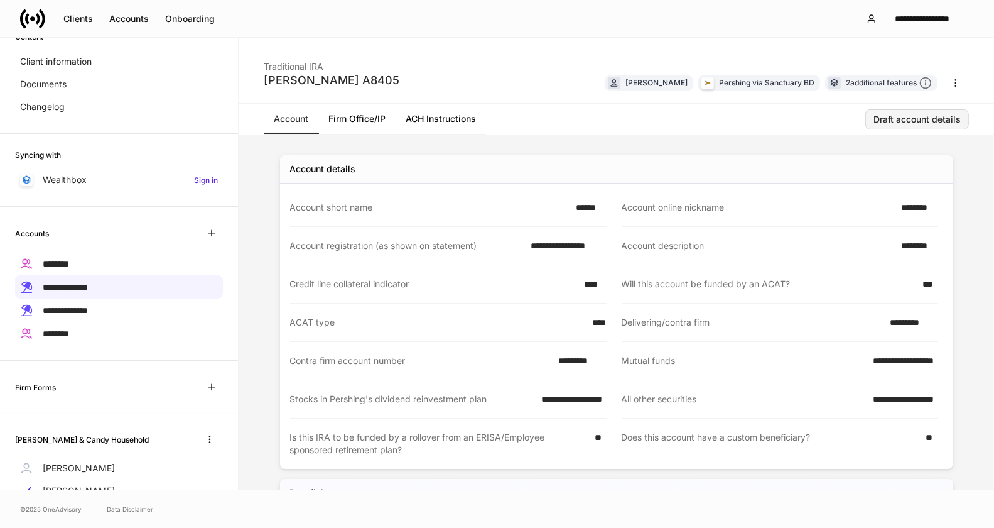
click at [913, 116] on div "Draft account details" at bounding box center [917, 119] width 87 height 9
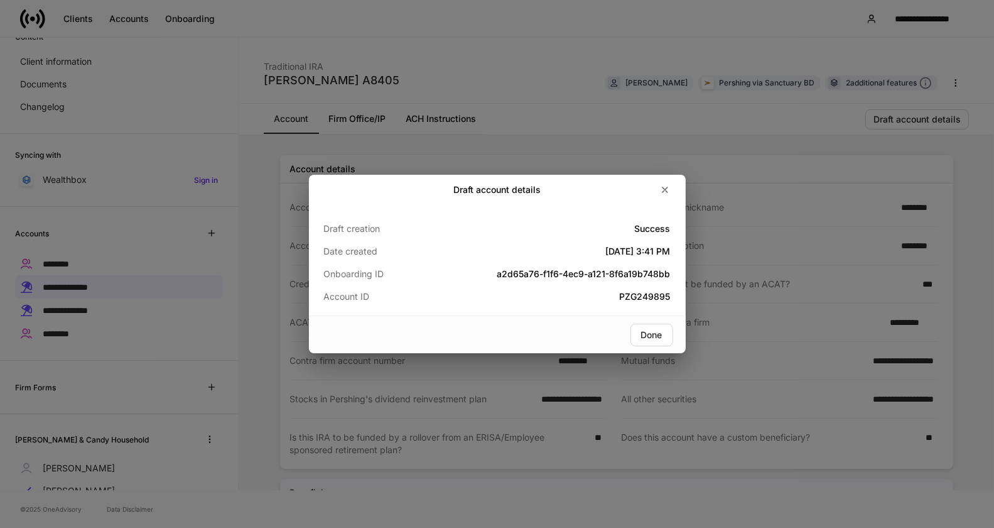
click at [649, 294] on h5 "PZG249895" at bounding box center [555, 296] width 231 height 13
click at [648, 294] on h5 "PZG249895" at bounding box center [555, 296] width 231 height 13
copy h5 "PZG249895"
click at [547, 78] on div "Draft account details Draft creation Success Date created [DATE] 3:41 PM Onboar…" at bounding box center [497, 264] width 994 height 528
